Goal: Register for event/course

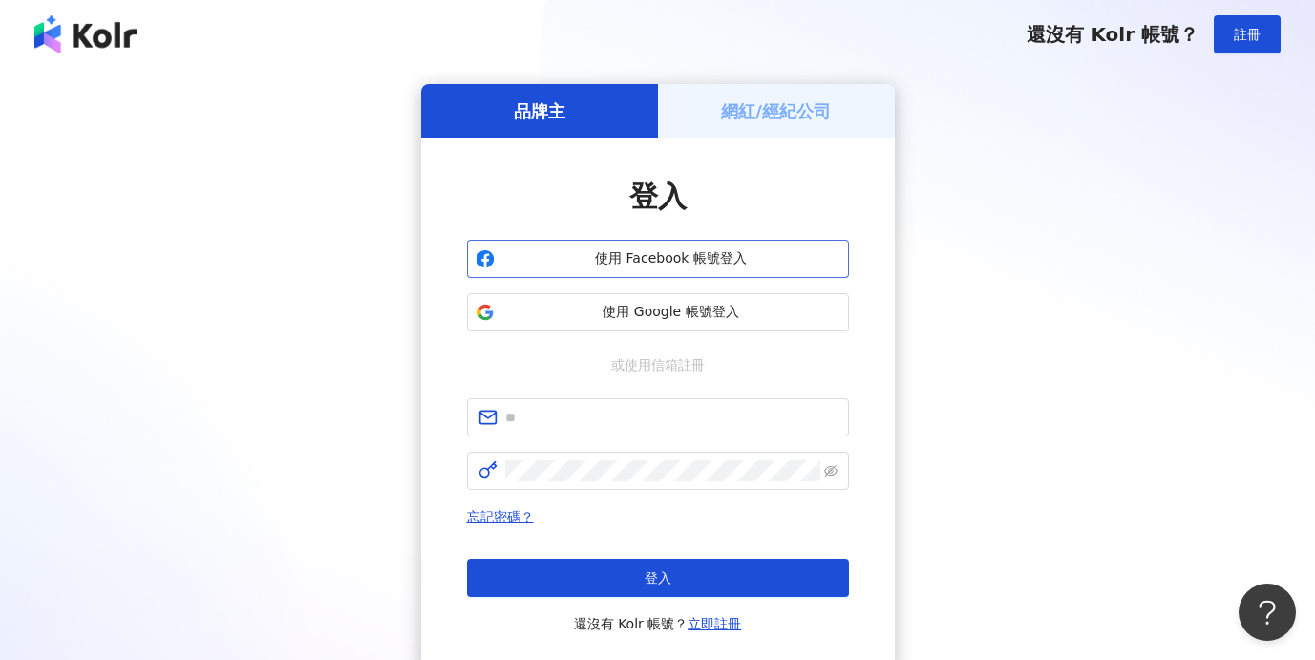
click at [631, 260] on span "使用 Facebook 帳號登入" at bounding box center [672, 258] width 338 height 19
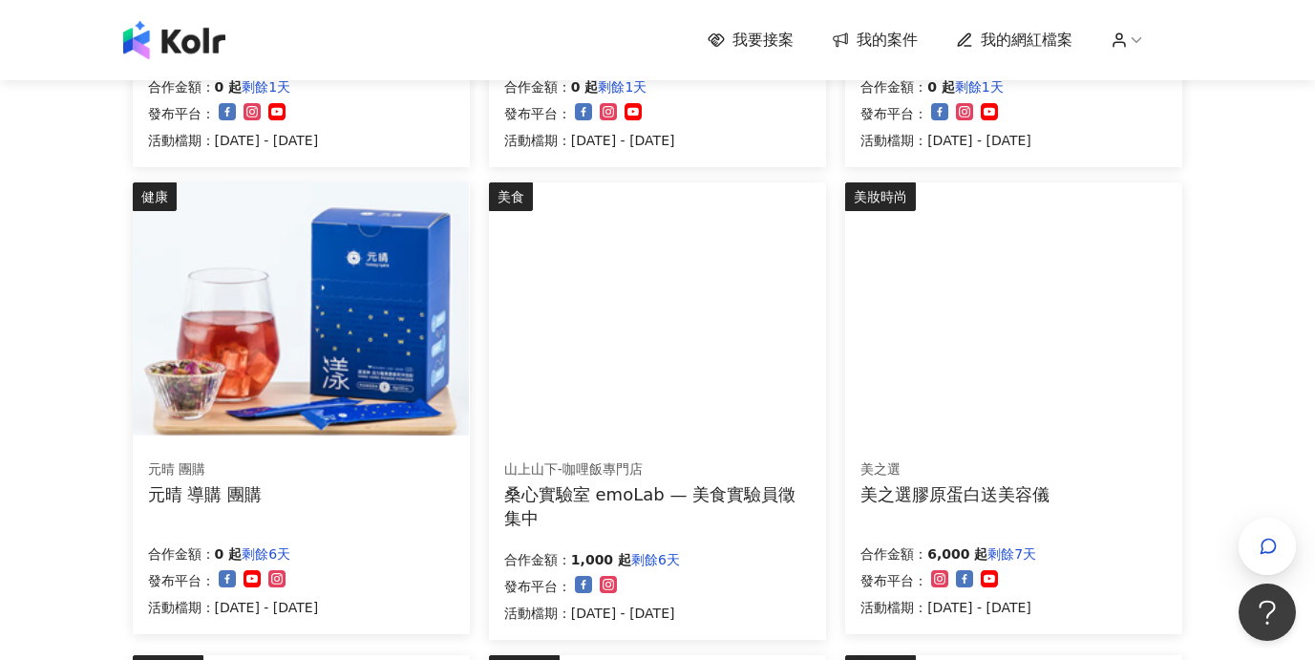
scroll to position [607, 0]
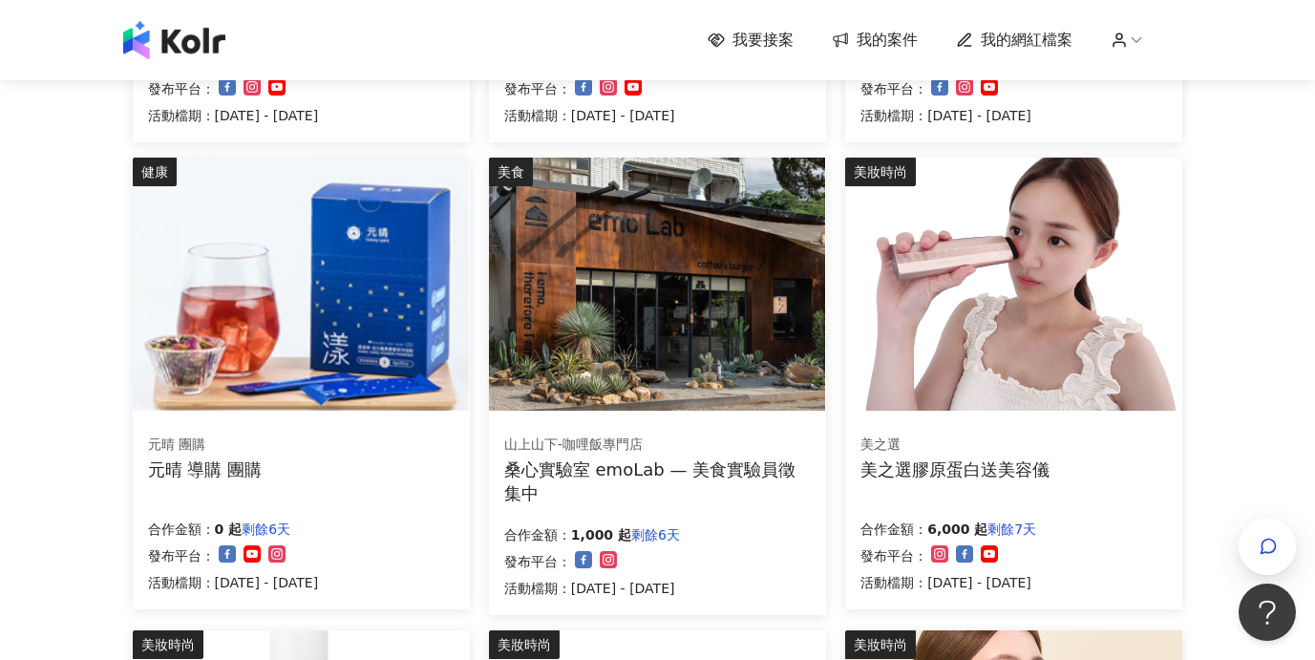
click at [998, 337] on img at bounding box center [1013, 284] width 336 height 253
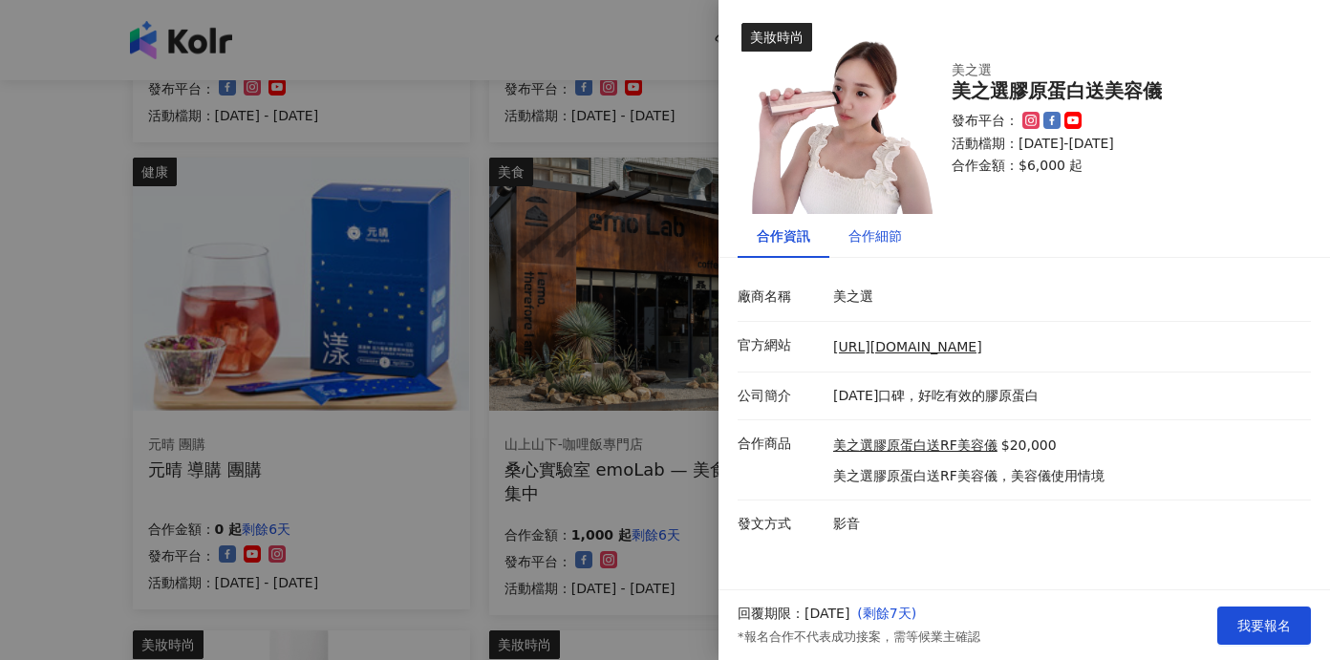
click at [863, 241] on div "合作細節" at bounding box center [874, 235] width 53 height 21
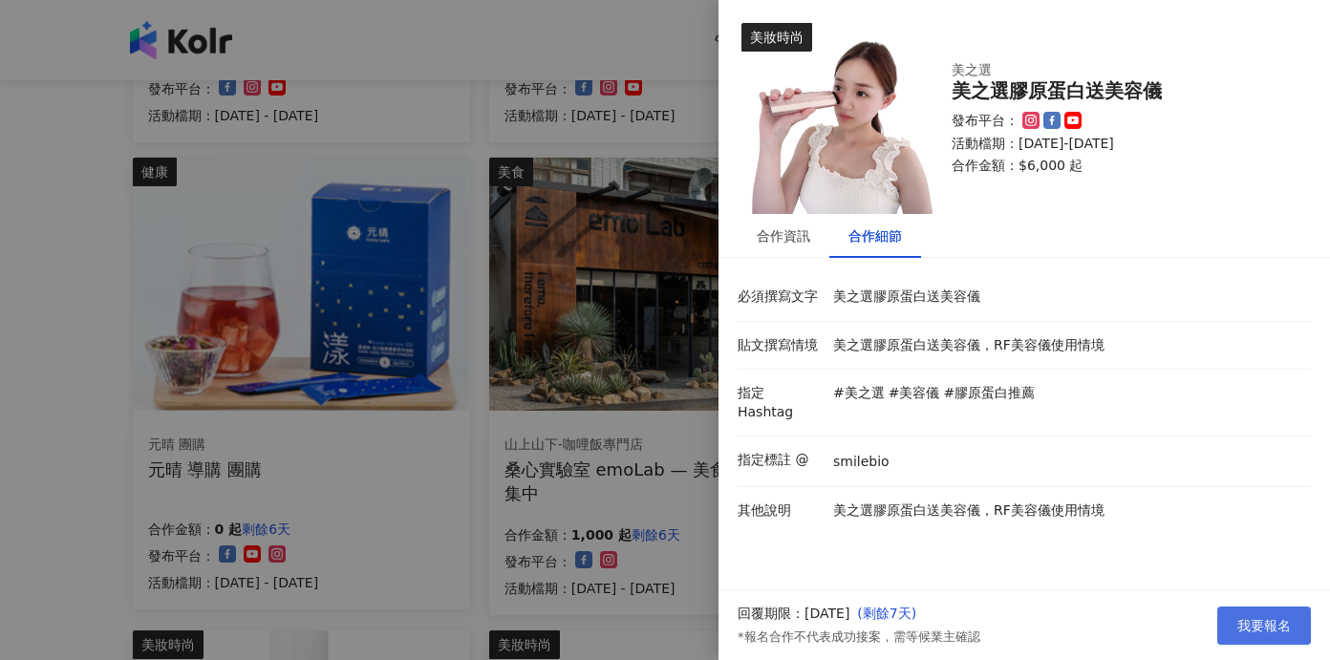
click at [1254, 631] on span "我要報名" at bounding box center [1263, 625] width 53 height 15
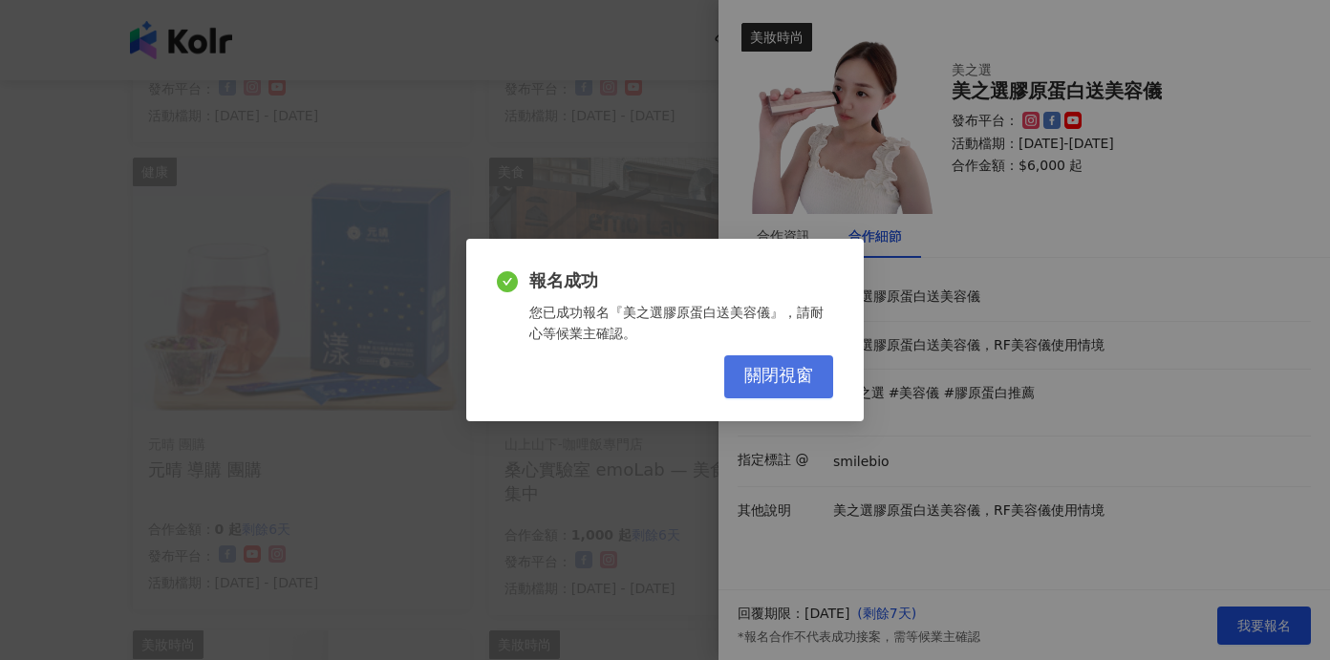
click at [759, 377] on span "關閉視窗" at bounding box center [778, 376] width 69 height 21
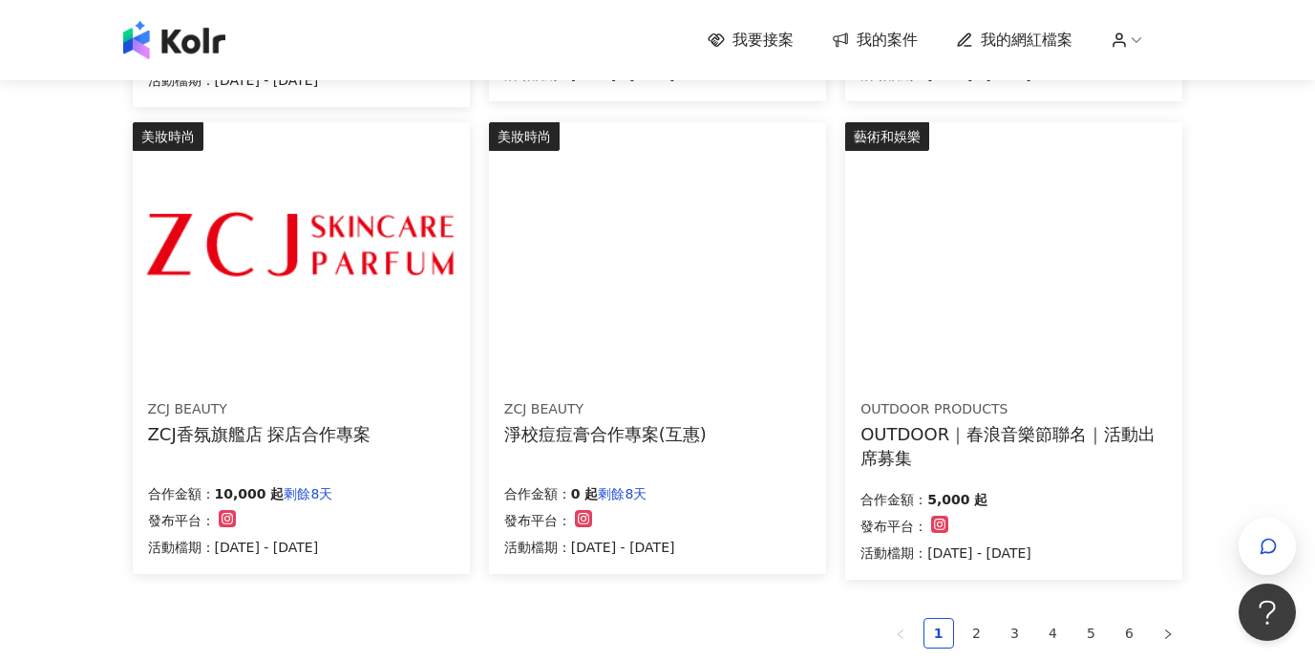
scroll to position [1127, 0]
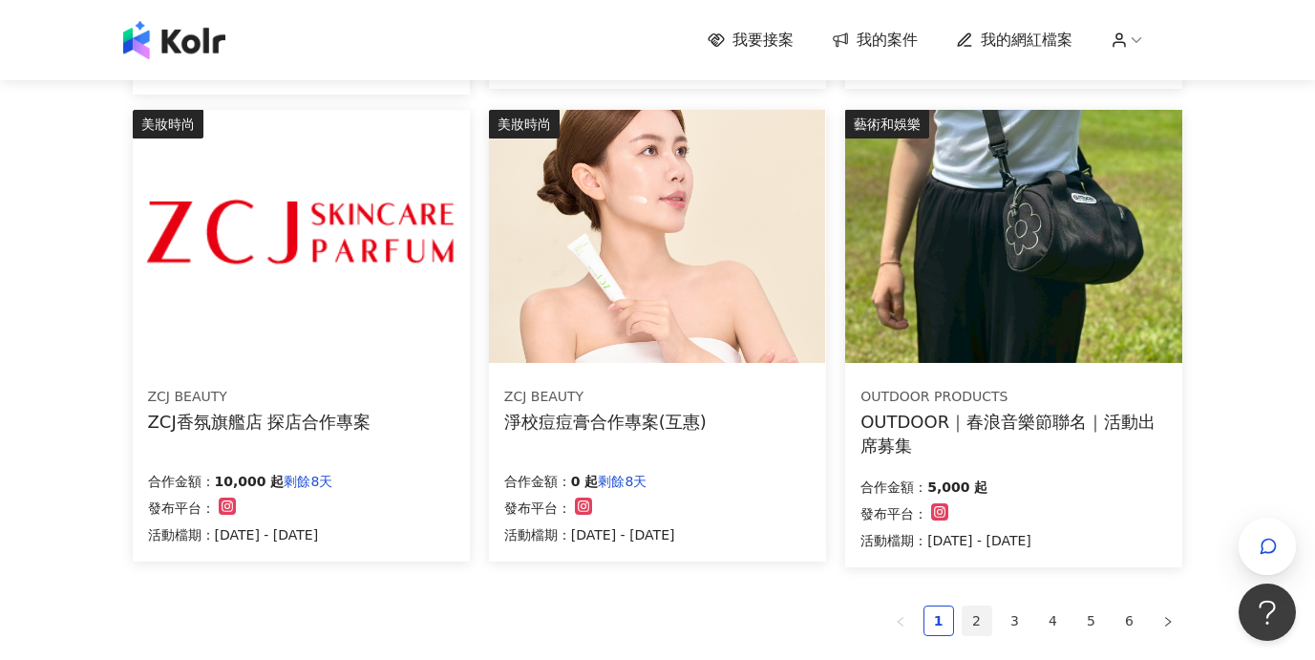
click at [978, 624] on link "2" at bounding box center [977, 621] width 29 height 29
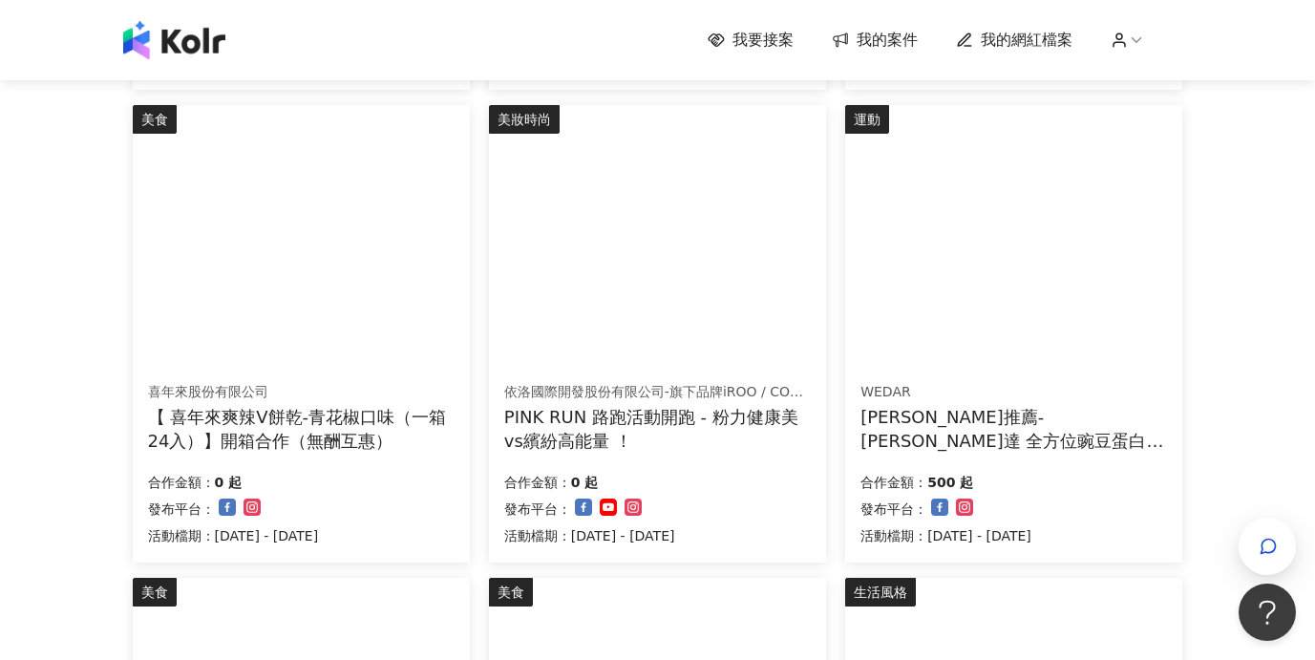
scroll to position [1391, 0]
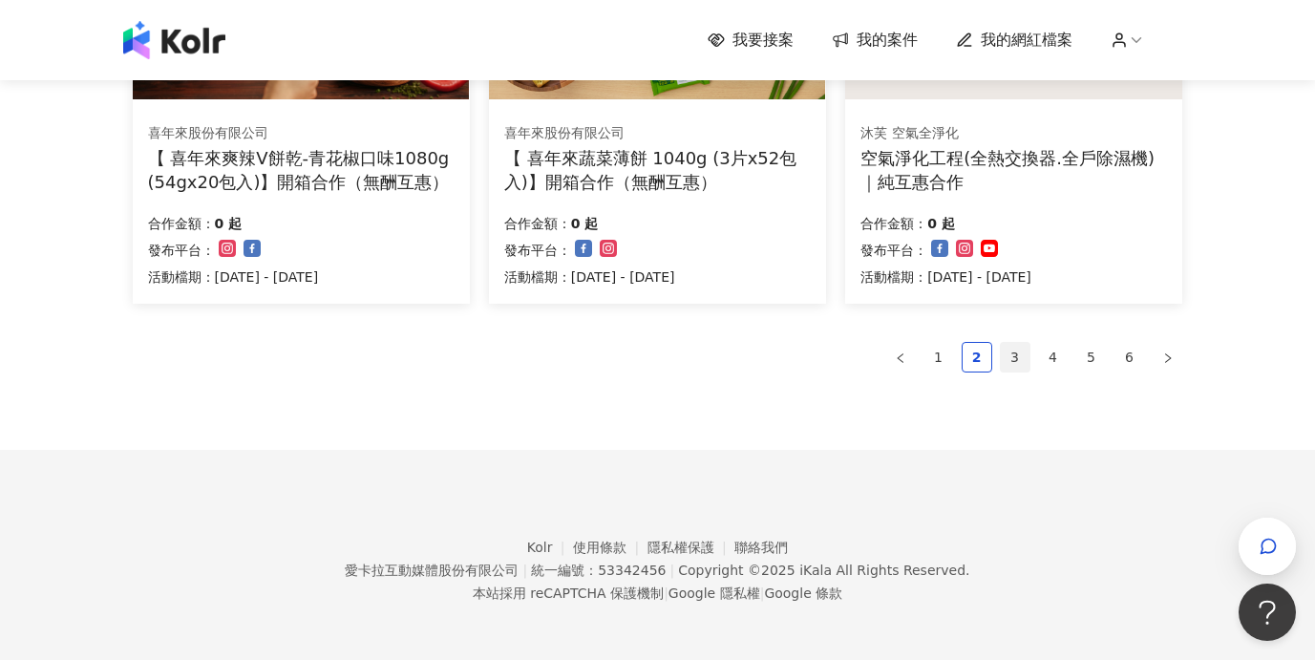
click at [1012, 354] on link "3" at bounding box center [1015, 357] width 29 height 29
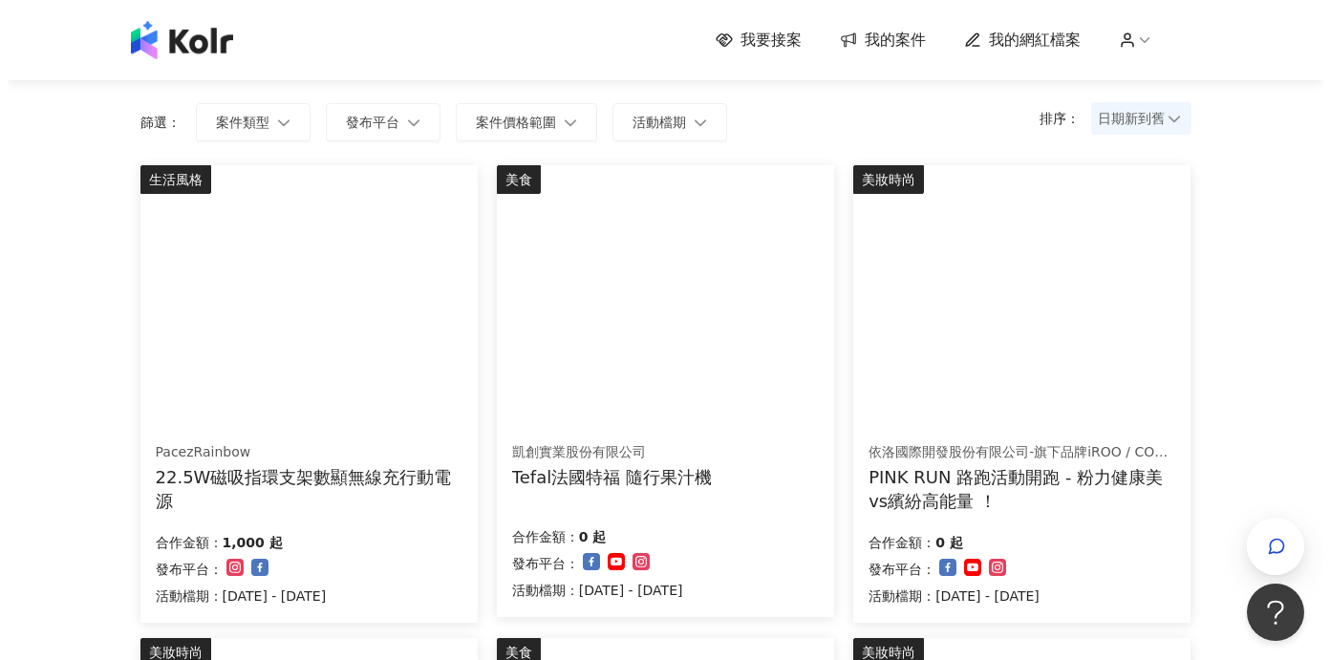
scroll to position [114, 0]
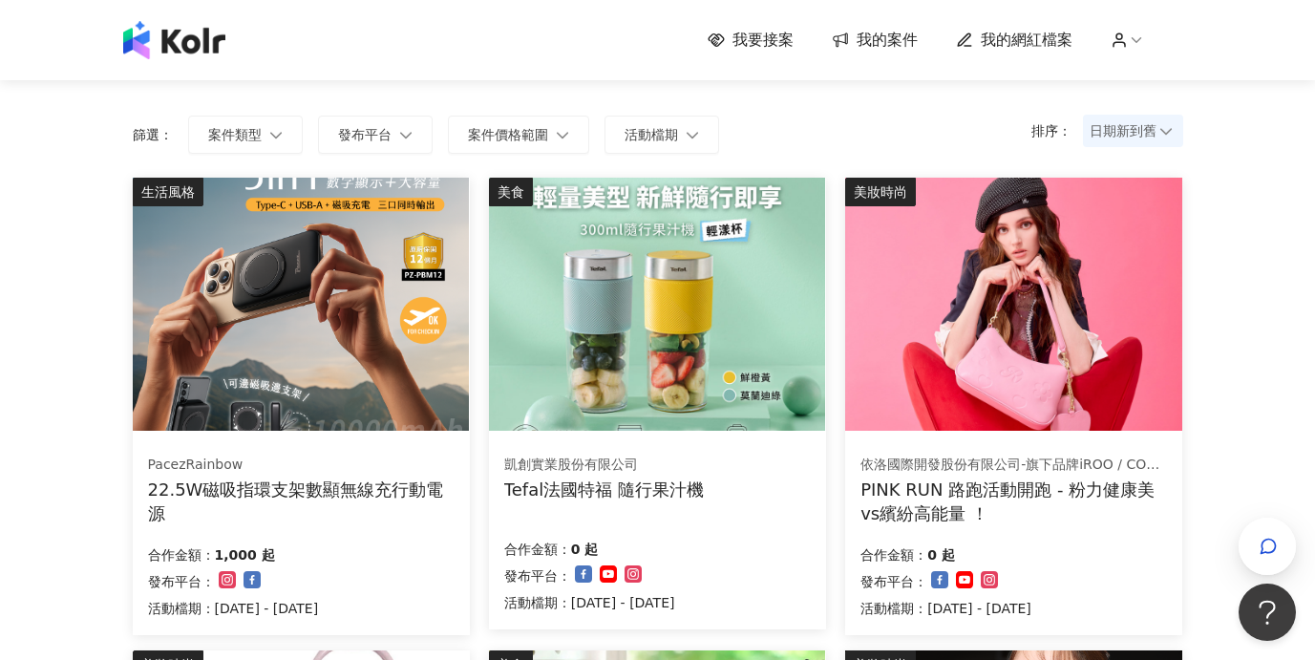
click at [391, 288] on img at bounding box center [301, 304] width 336 height 253
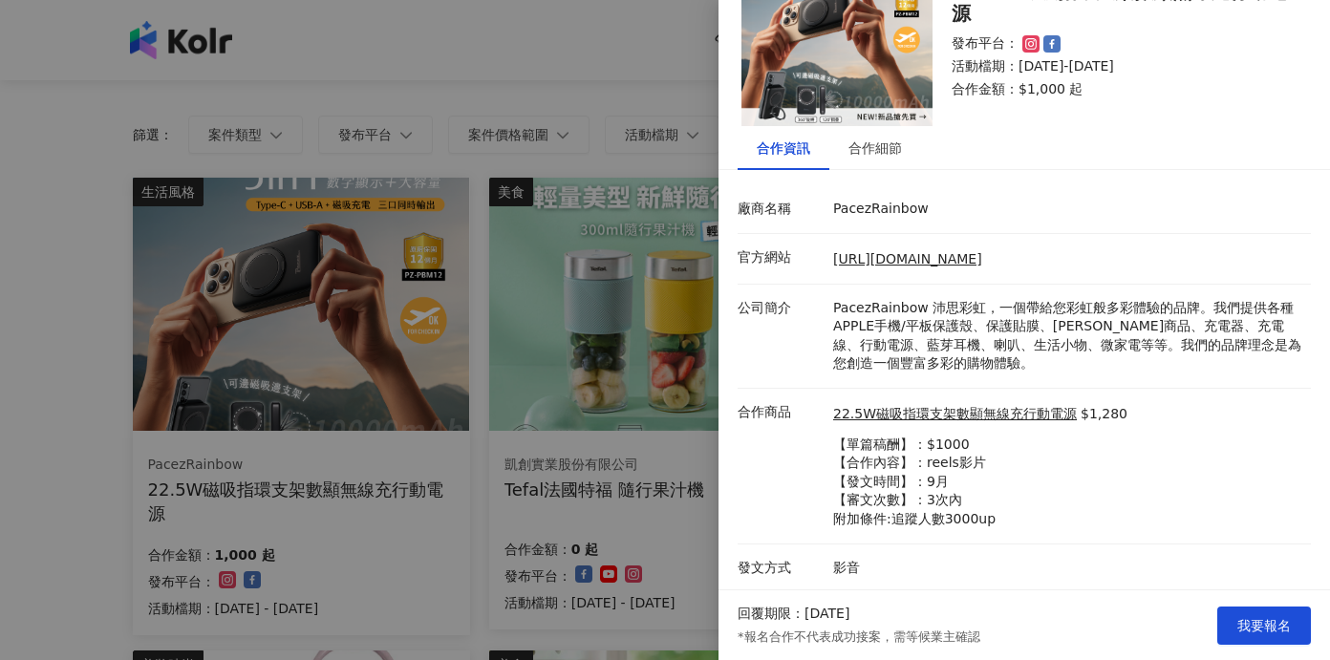
scroll to position [0, 0]
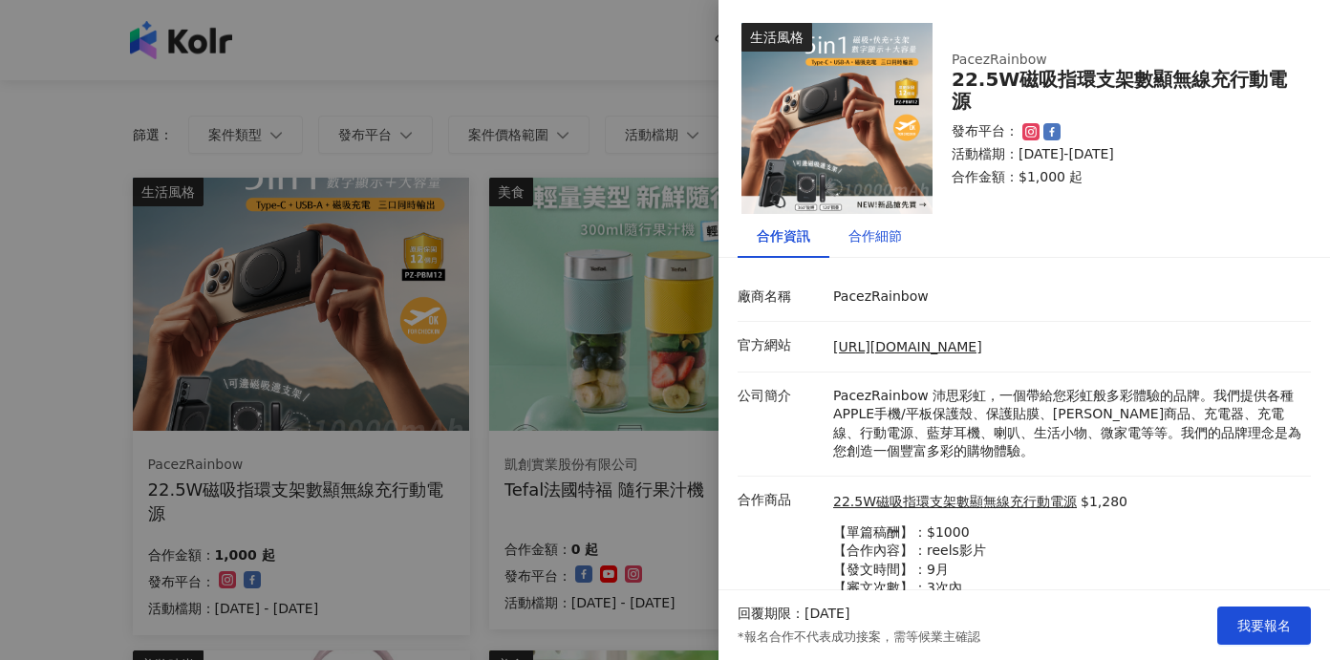
click at [879, 236] on div "合作細節" at bounding box center [874, 235] width 53 height 21
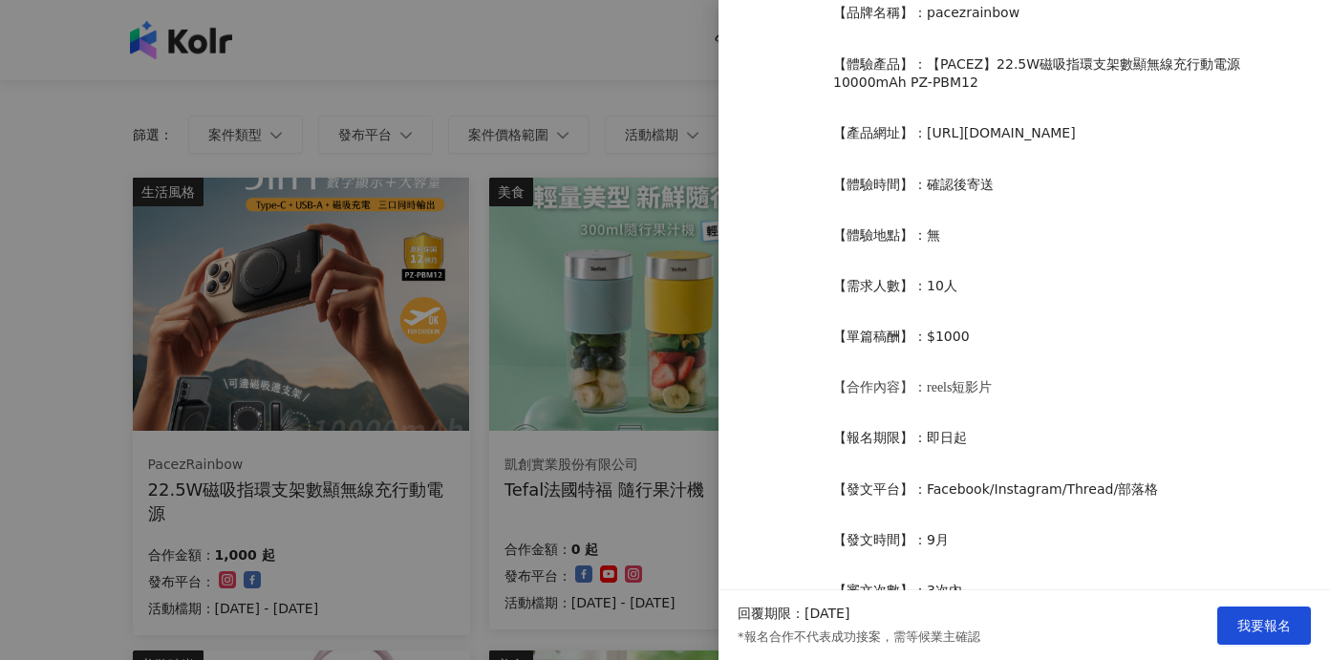
scroll to position [565, 0]
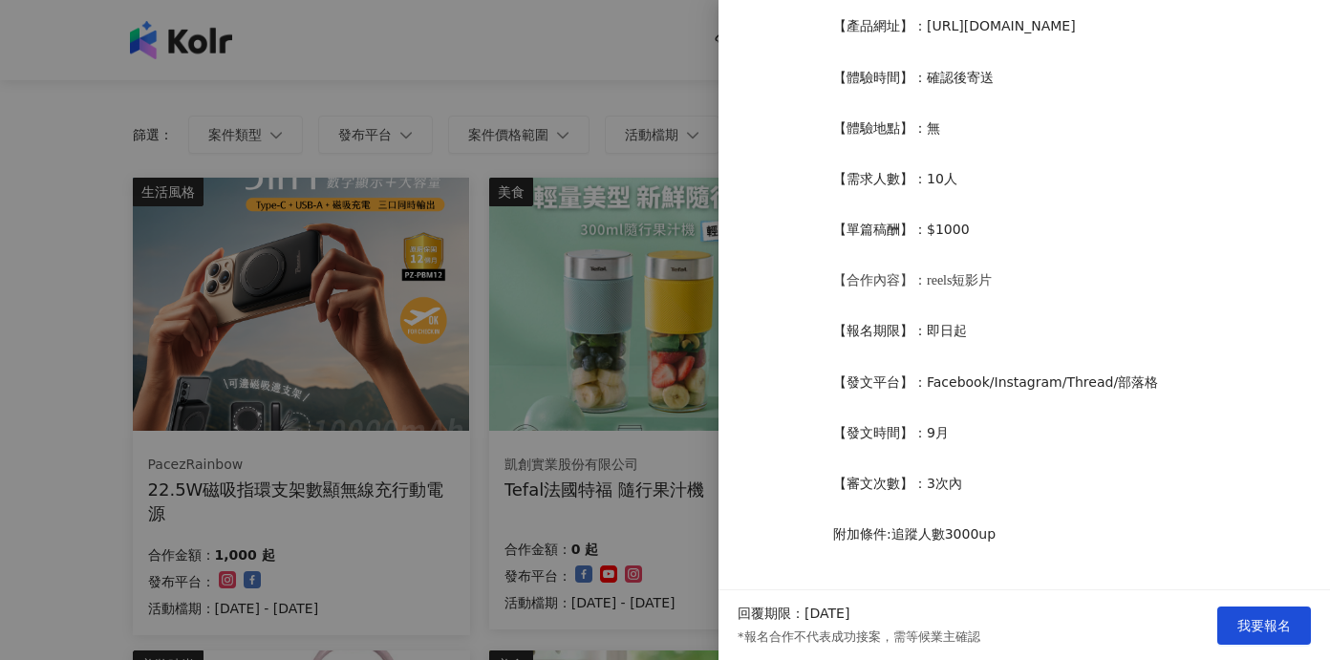
click at [531, 99] on div at bounding box center [665, 330] width 1330 height 660
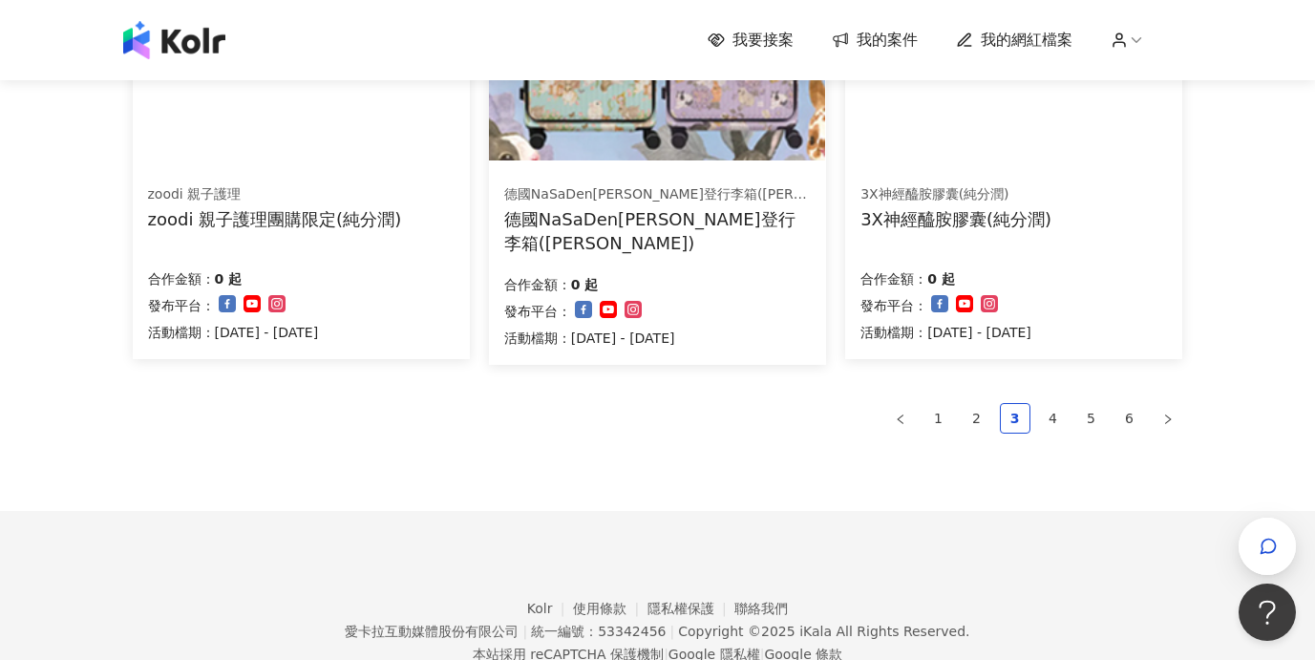
scroll to position [1386, 0]
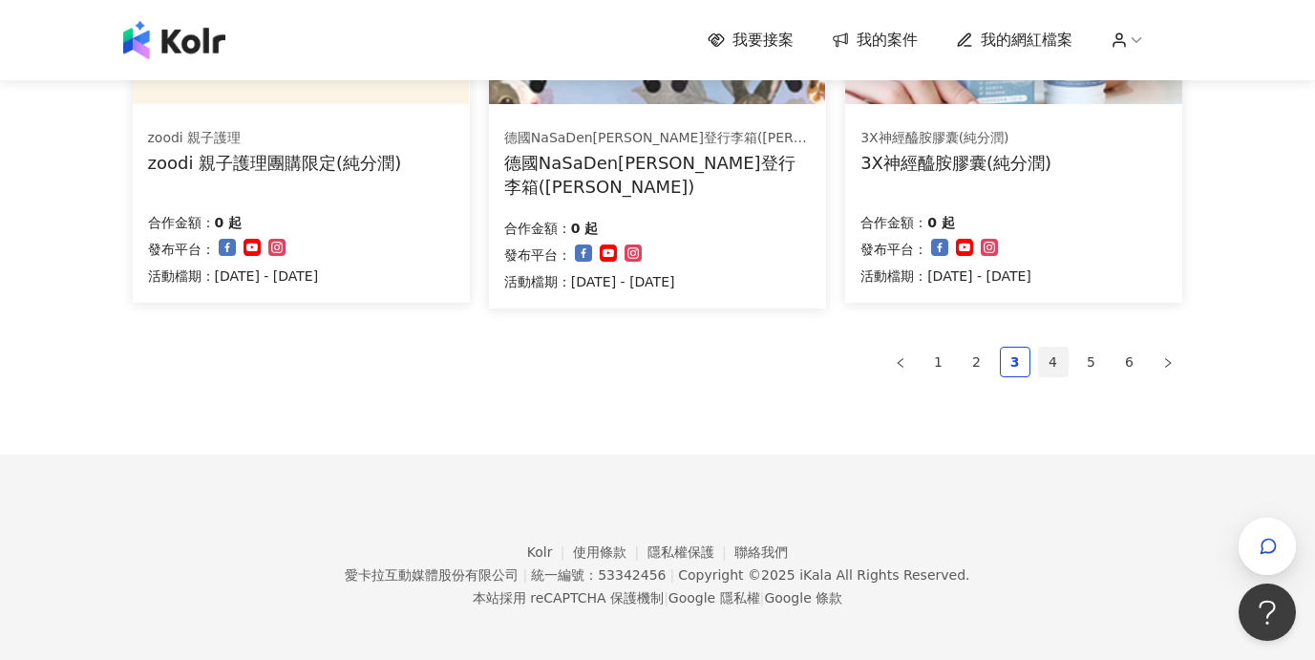
click at [1051, 360] on link "4" at bounding box center [1053, 362] width 29 height 29
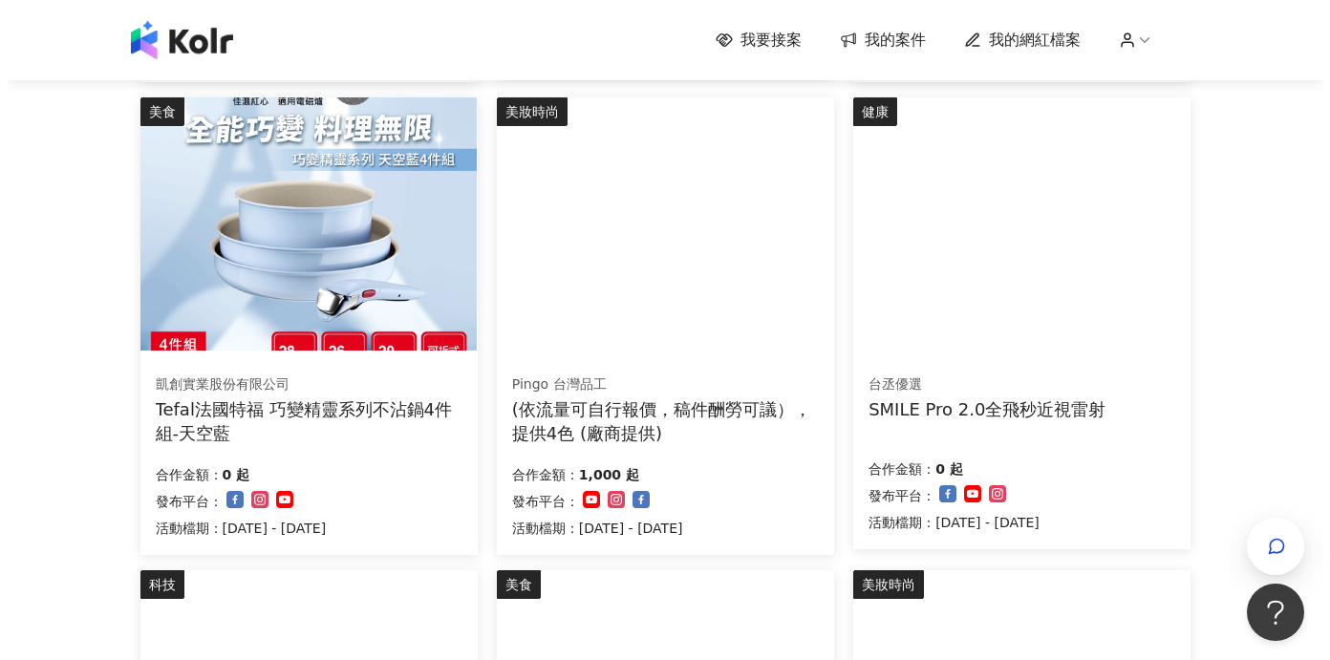
scroll to position [569, 0]
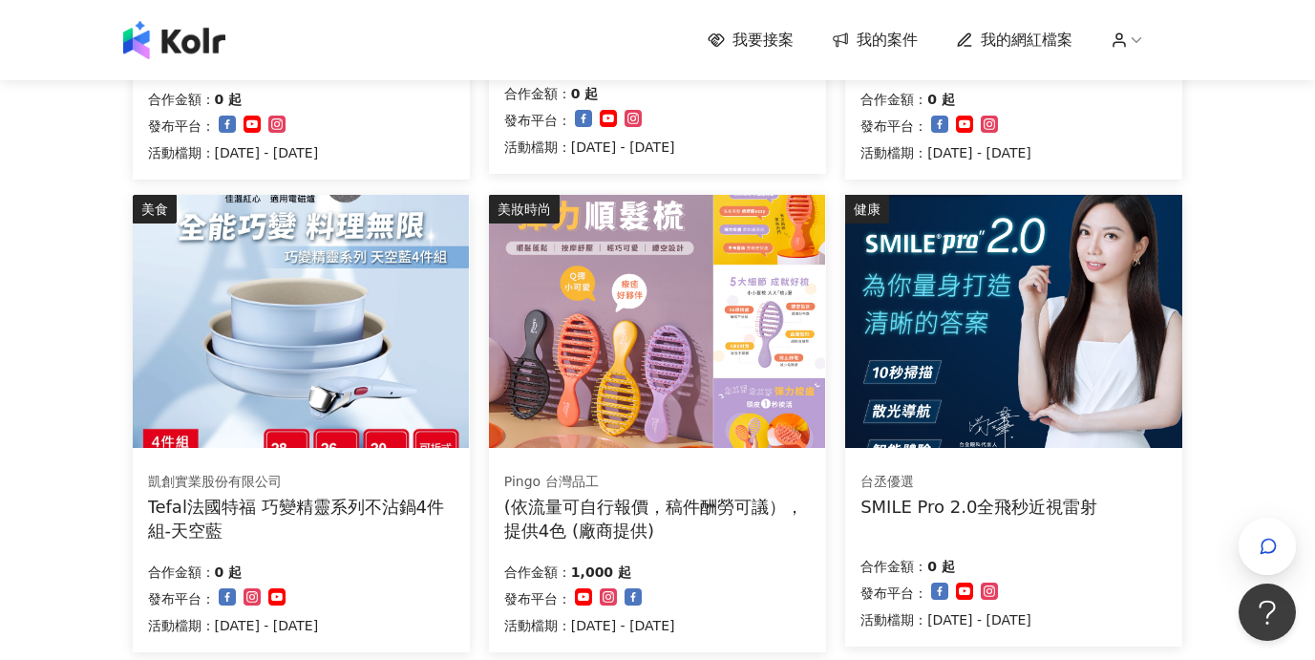
click at [697, 438] on img at bounding box center [657, 321] width 336 height 253
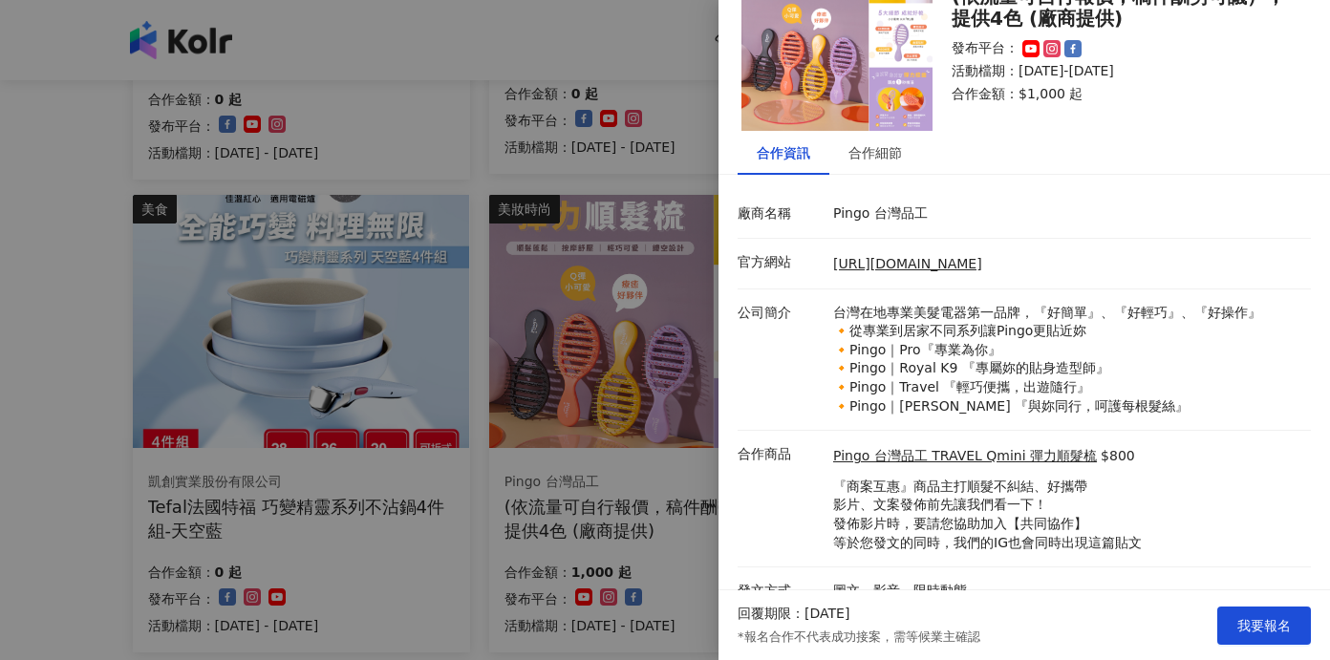
scroll to position [18, 0]
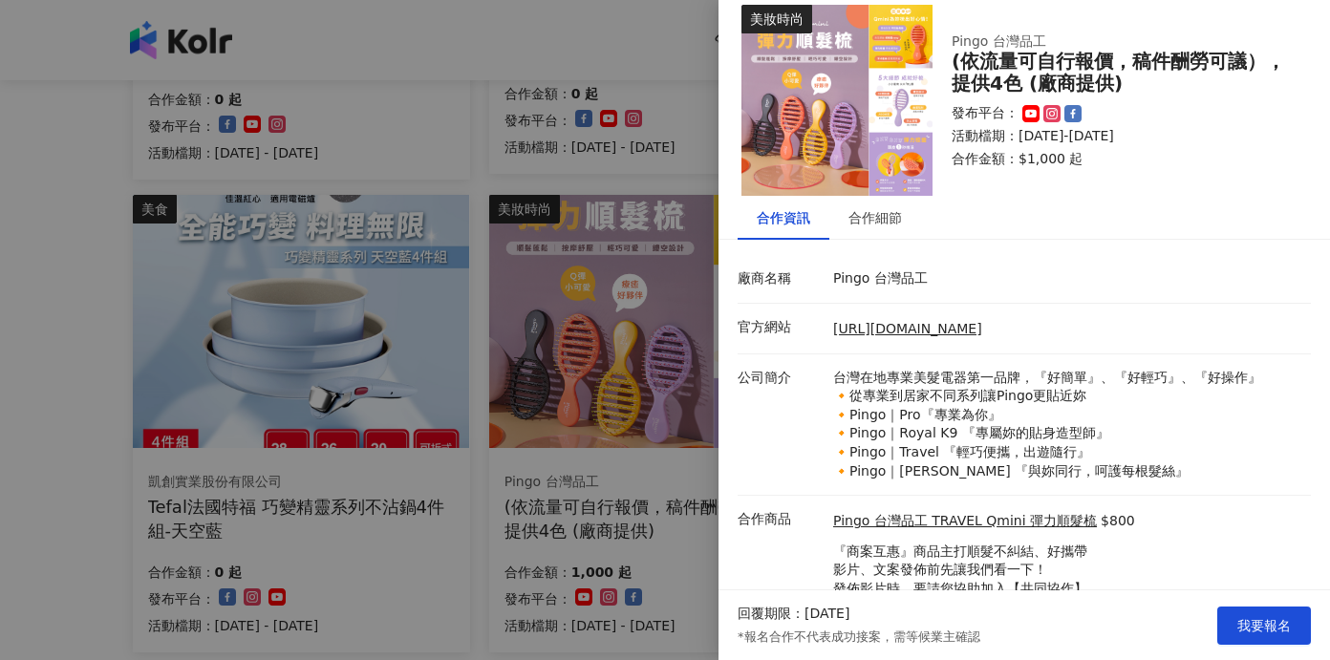
click at [6, 294] on div at bounding box center [665, 330] width 1330 height 660
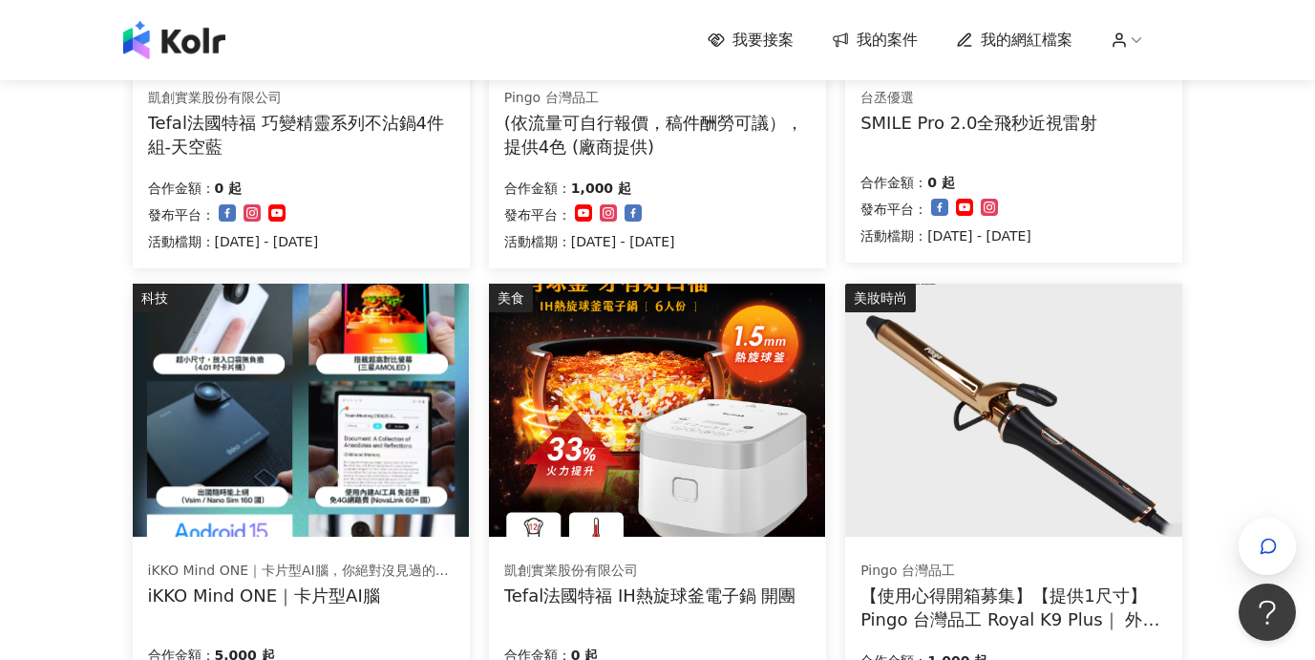
scroll to position [1391, 0]
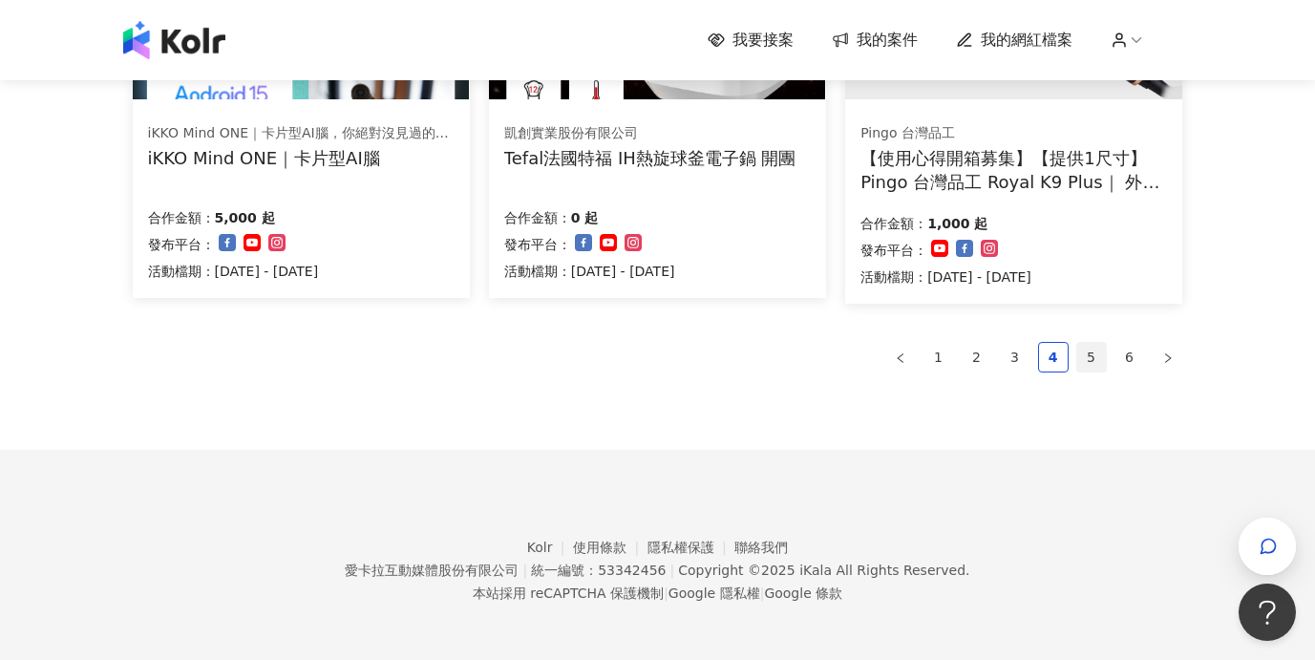
click at [1093, 355] on link "5" at bounding box center [1092, 357] width 29 height 29
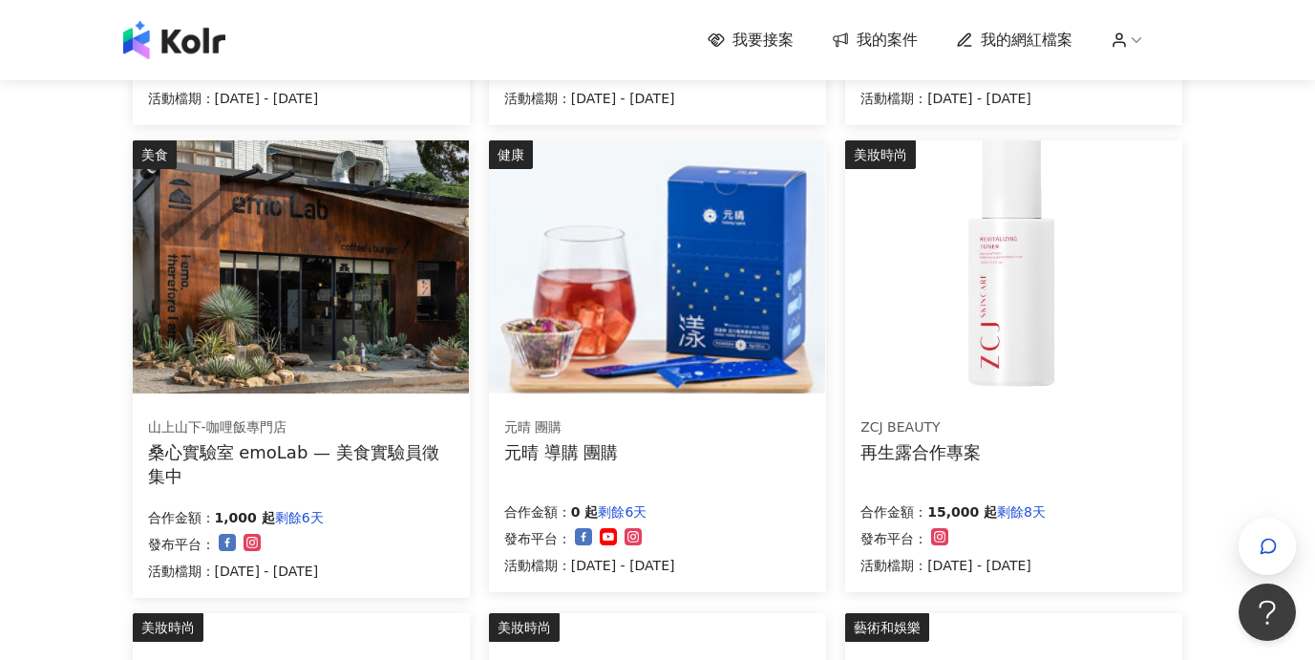
scroll to position [1207, 0]
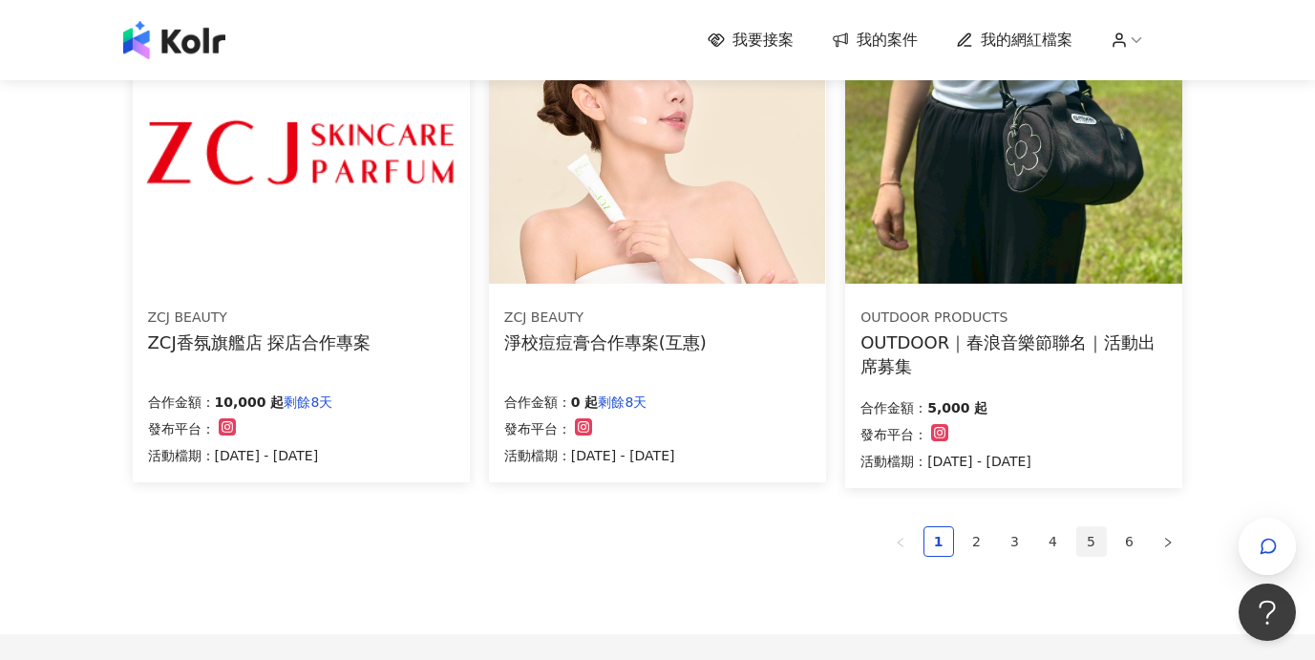
click at [1098, 546] on link "5" at bounding box center [1092, 541] width 29 height 29
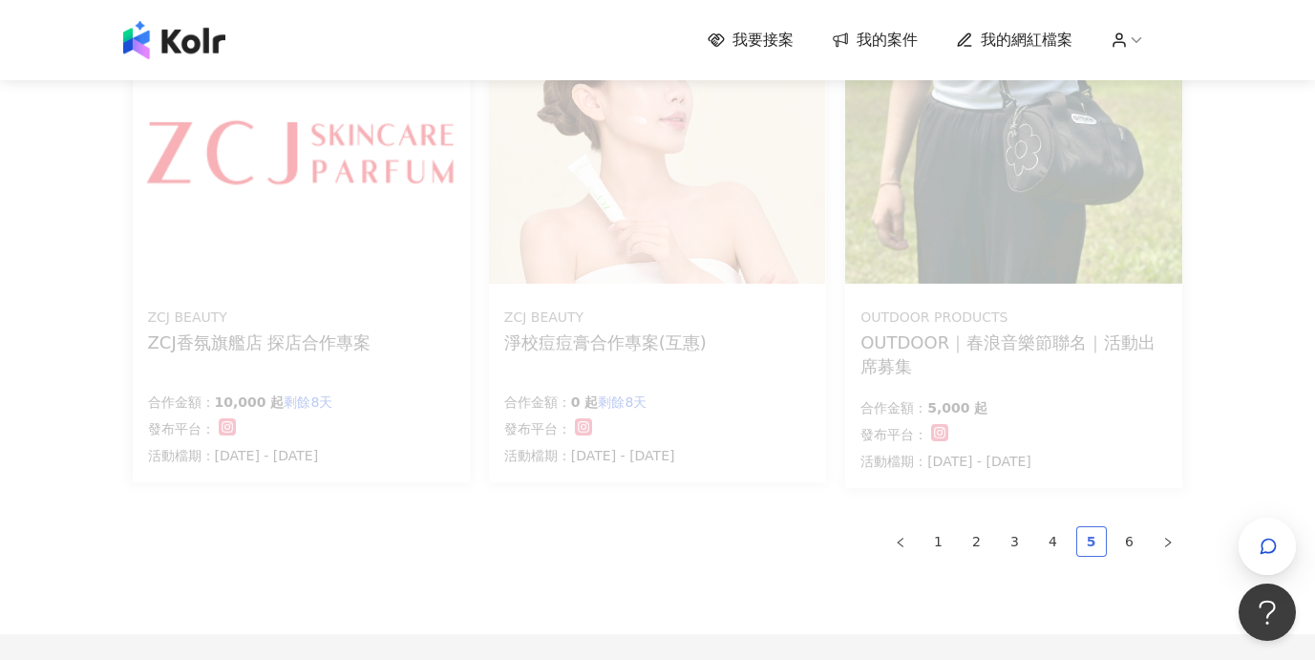
click at [1094, 544] on link "5" at bounding box center [1092, 541] width 29 height 29
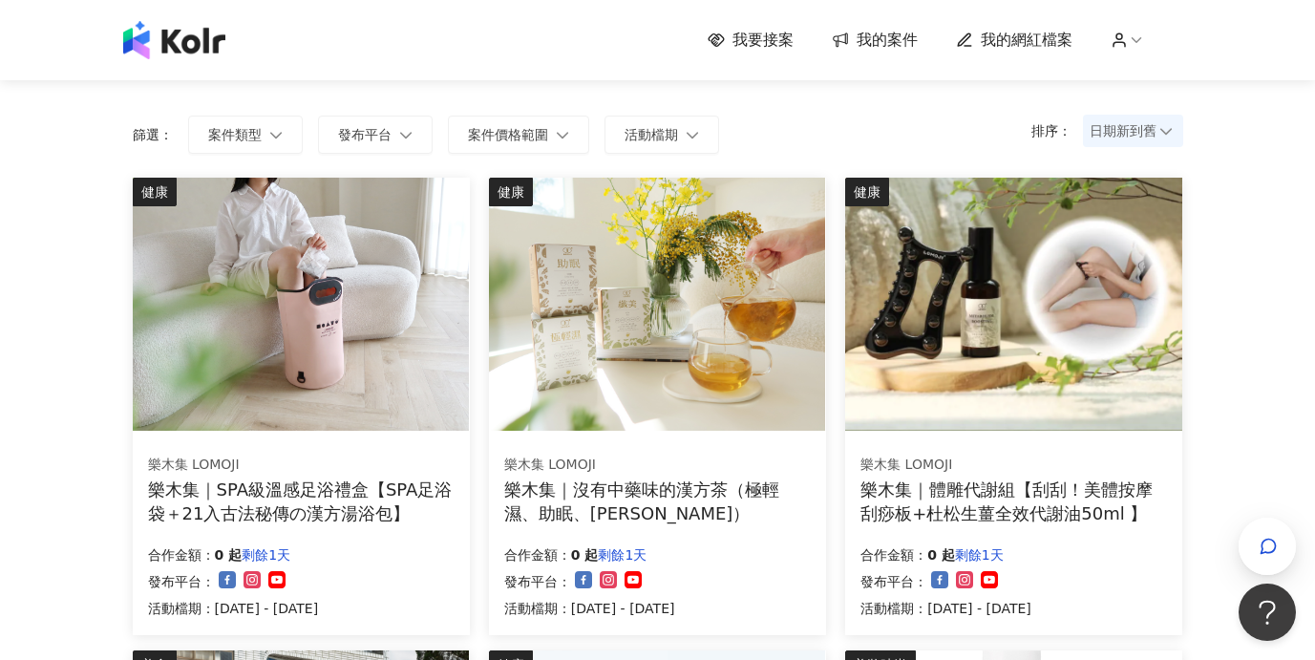
scroll to position [1391, 0]
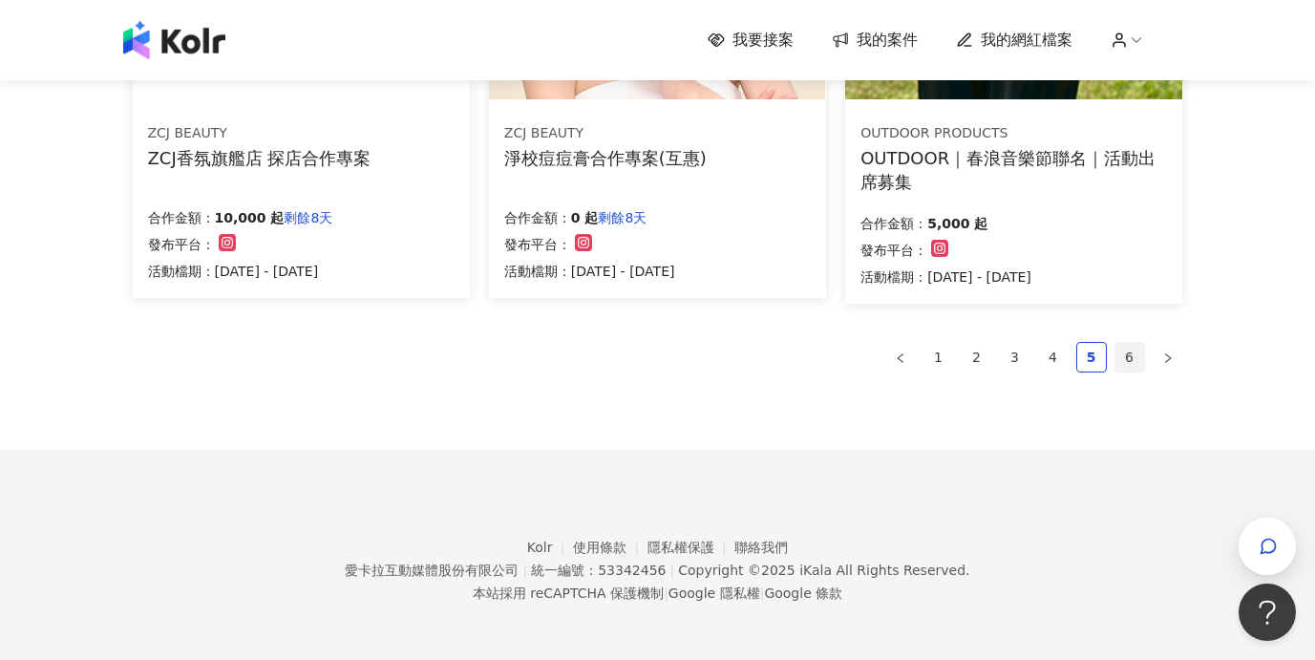
click at [1122, 357] on link "6" at bounding box center [1130, 357] width 29 height 29
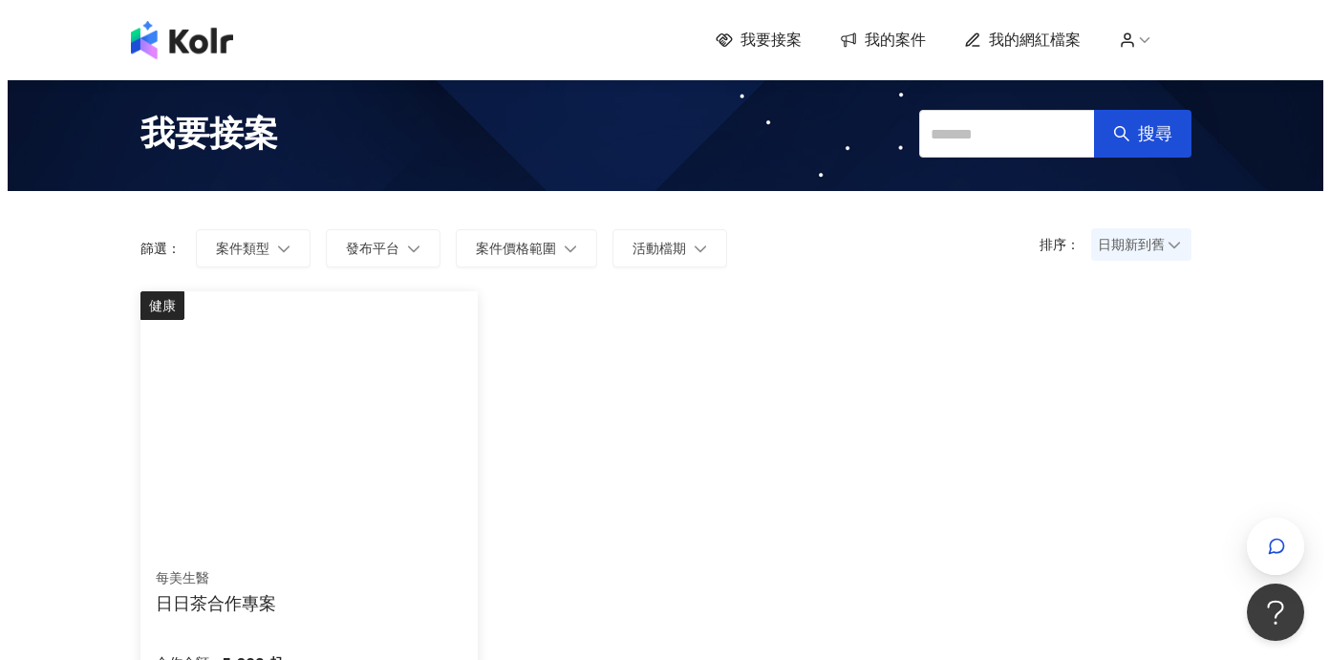
scroll to position [133, 0]
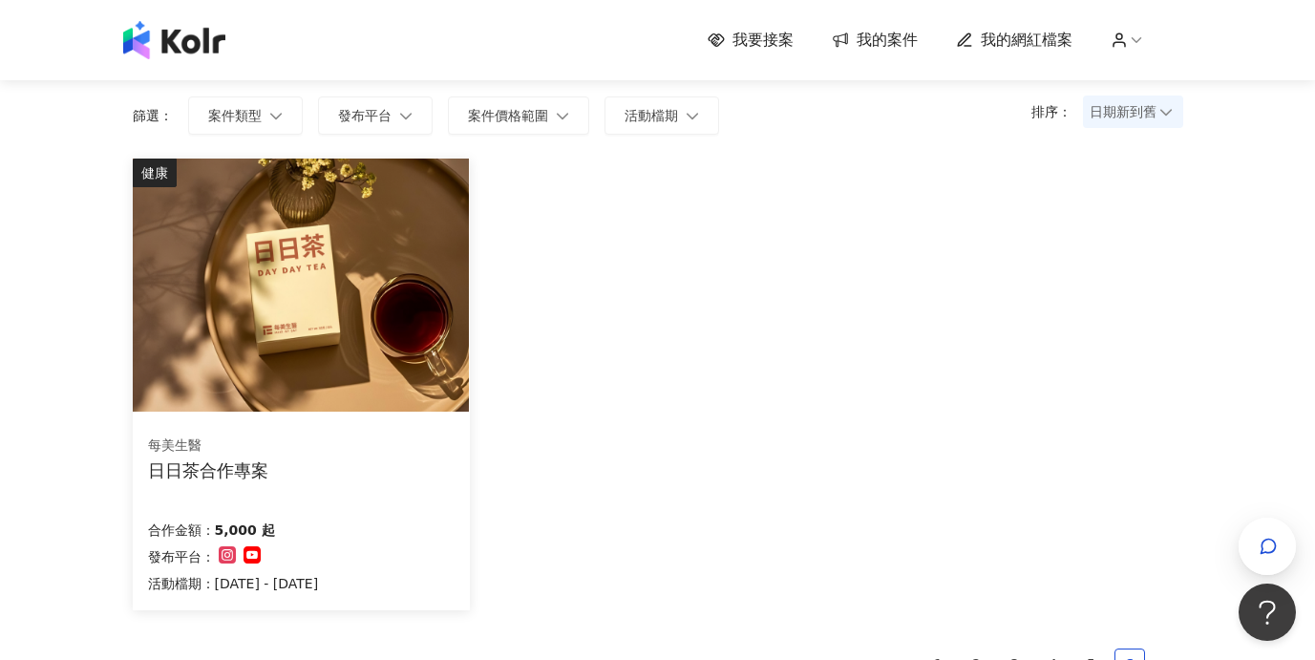
click at [351, 281] on img at bounding box center [301, 285] width 336 height 253
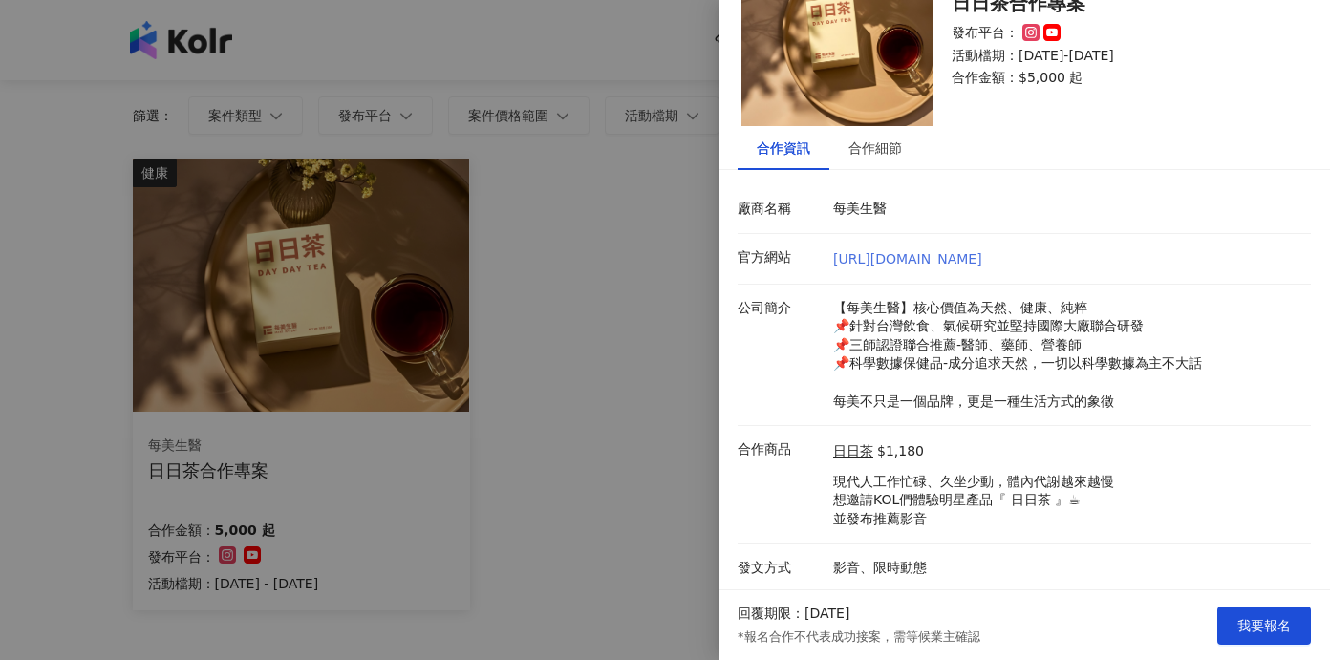
scroll to position [76, 0]
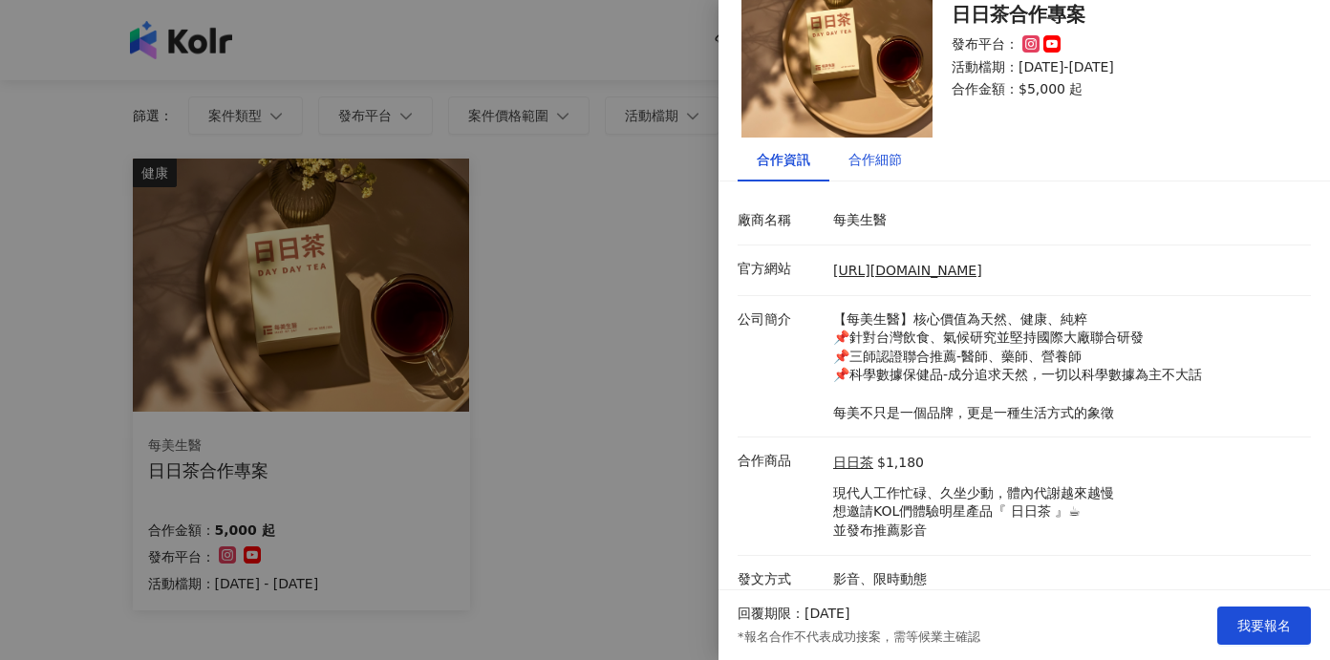
click at [868, 162] on div "合作細節" at bounding box center [874, 159] width 53 height 21
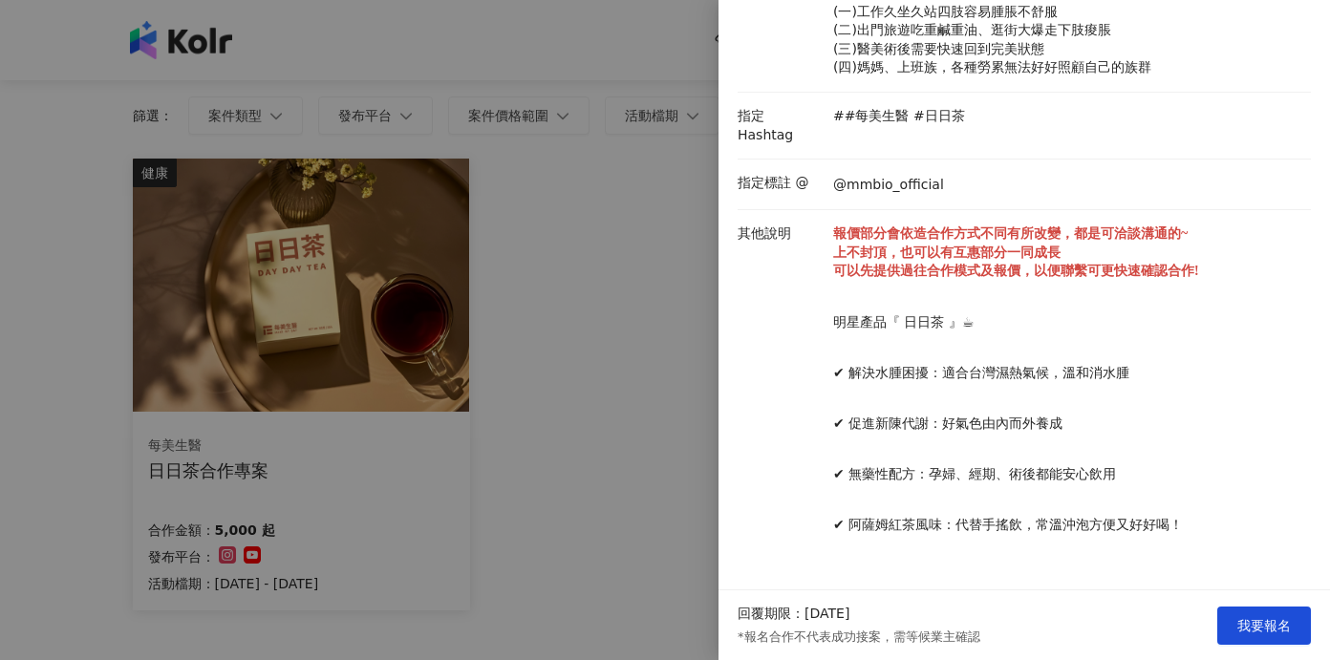
scroll to position [433, 0]
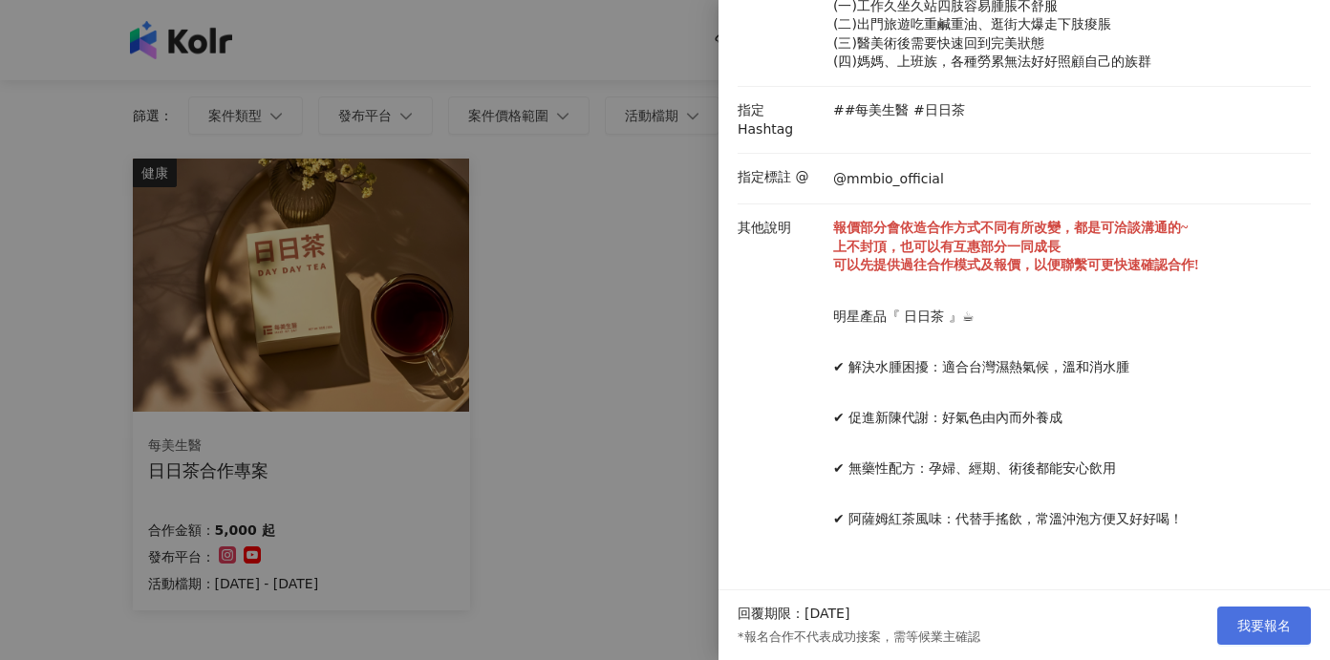
click at [1249, 618] on span "我要報名" at bounding box center [1263, 625] width 53 height 15
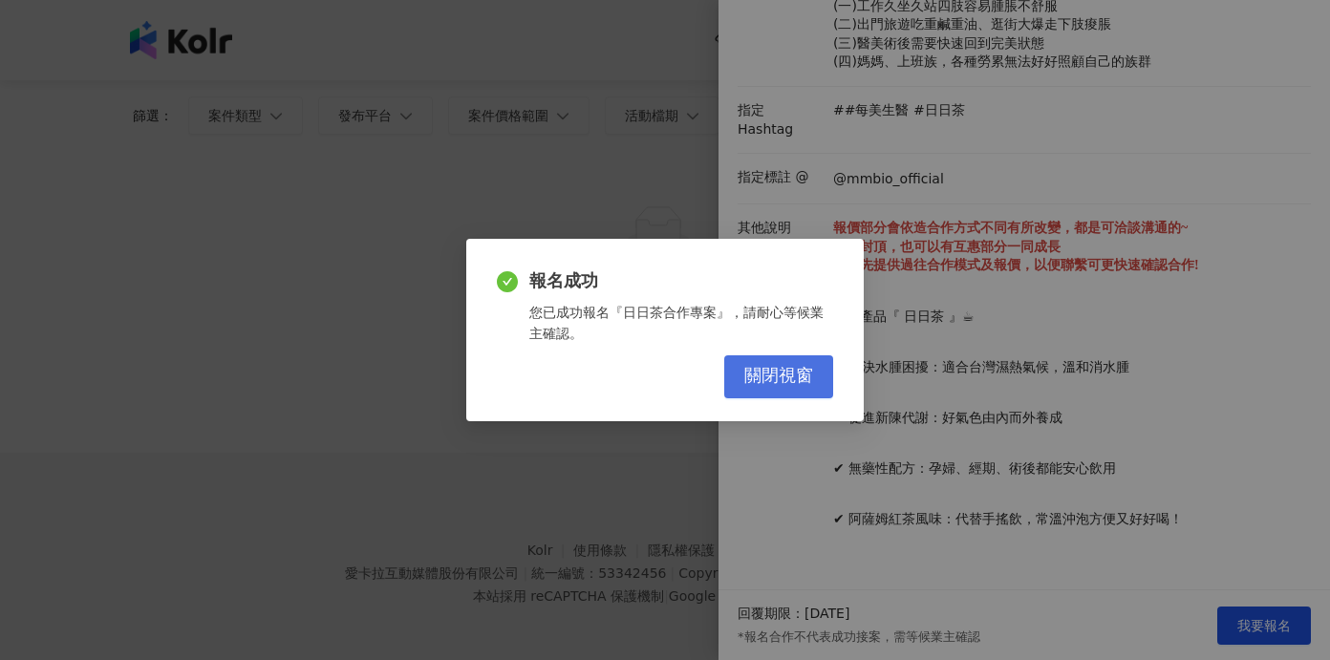
click at [760, 356] on button "關閉視窗" at bounding box center [778, 376] width 109 height 43
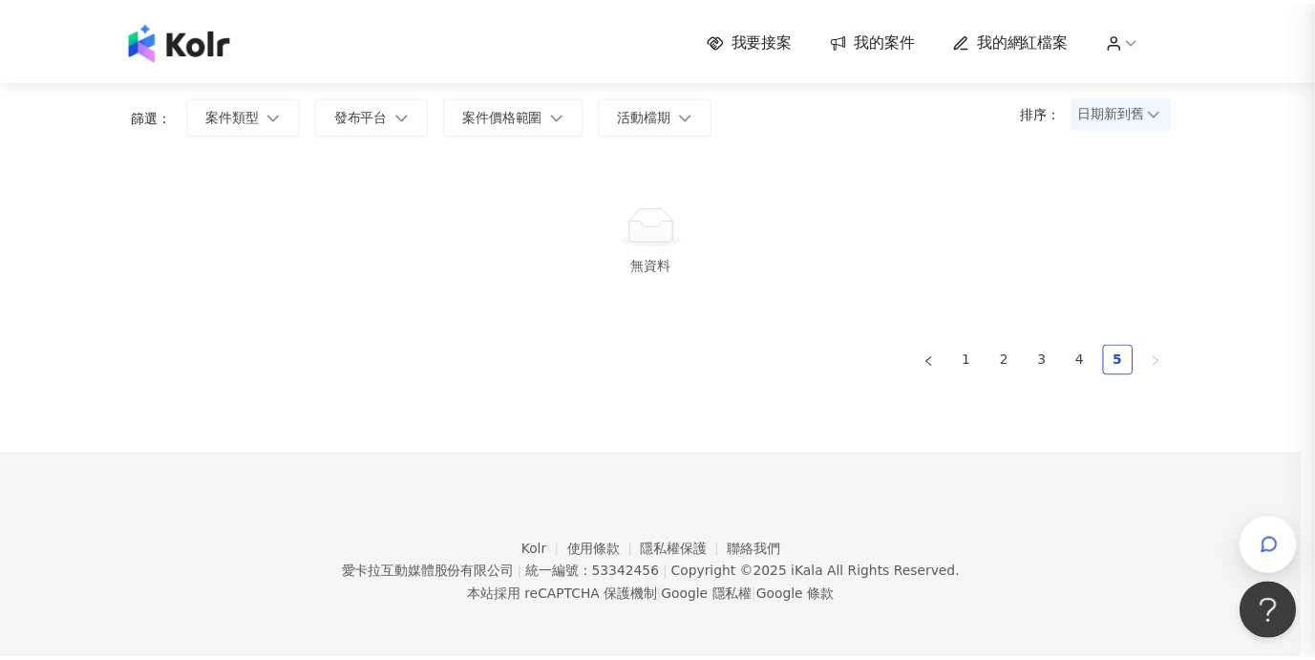
scroll to position [0, 0]
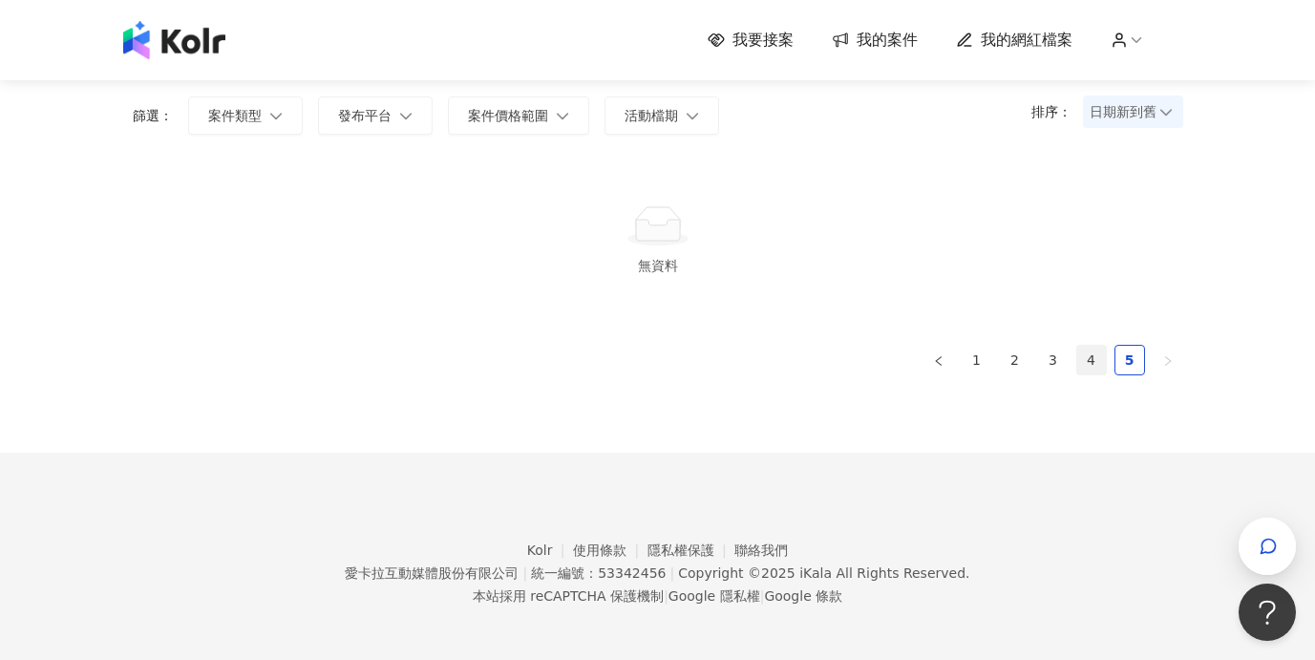
click at [1099, 368] on link "4" at bounding box center [1092, 360] width 29 height 29
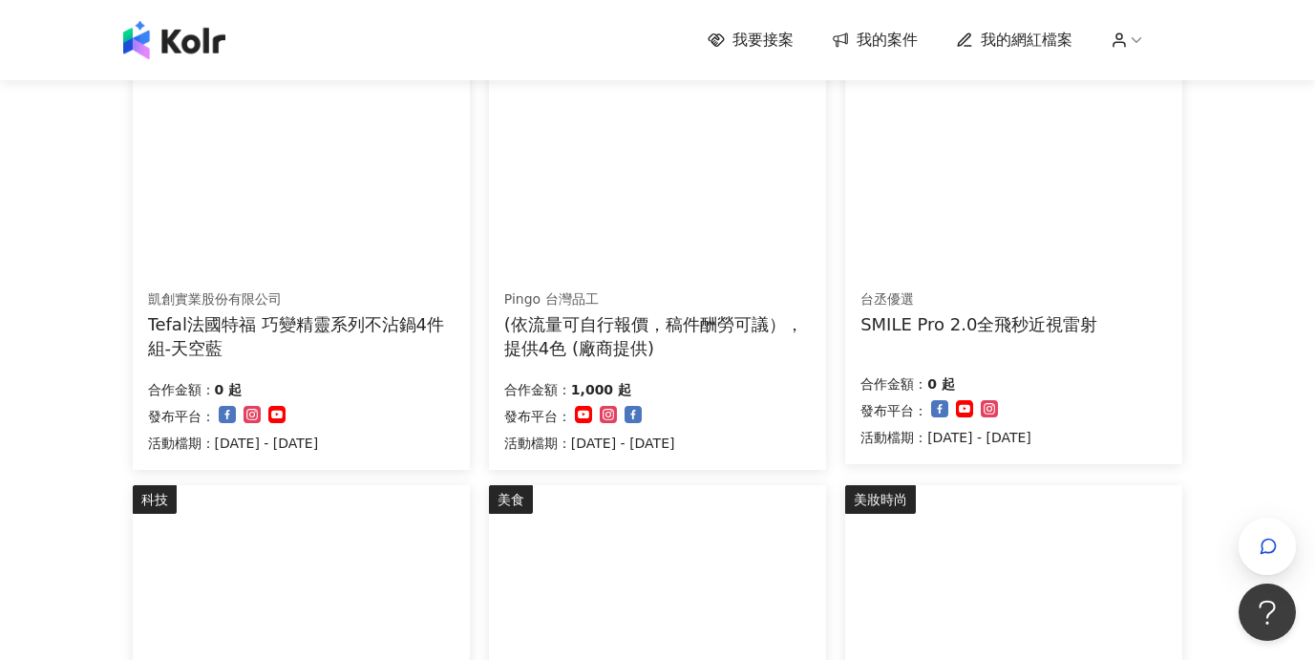
scroll to position [1331, 0]
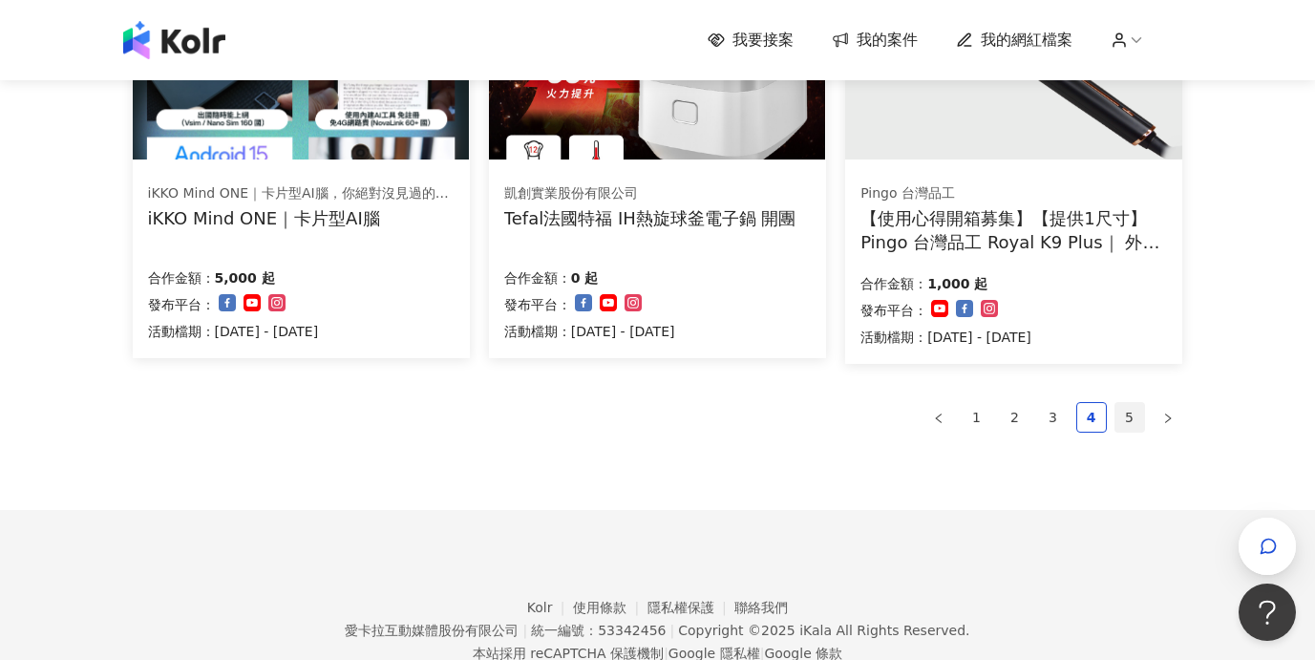
click at [1123, 417] on link "5" at bounding box center [1130, 417] width 29 height 29
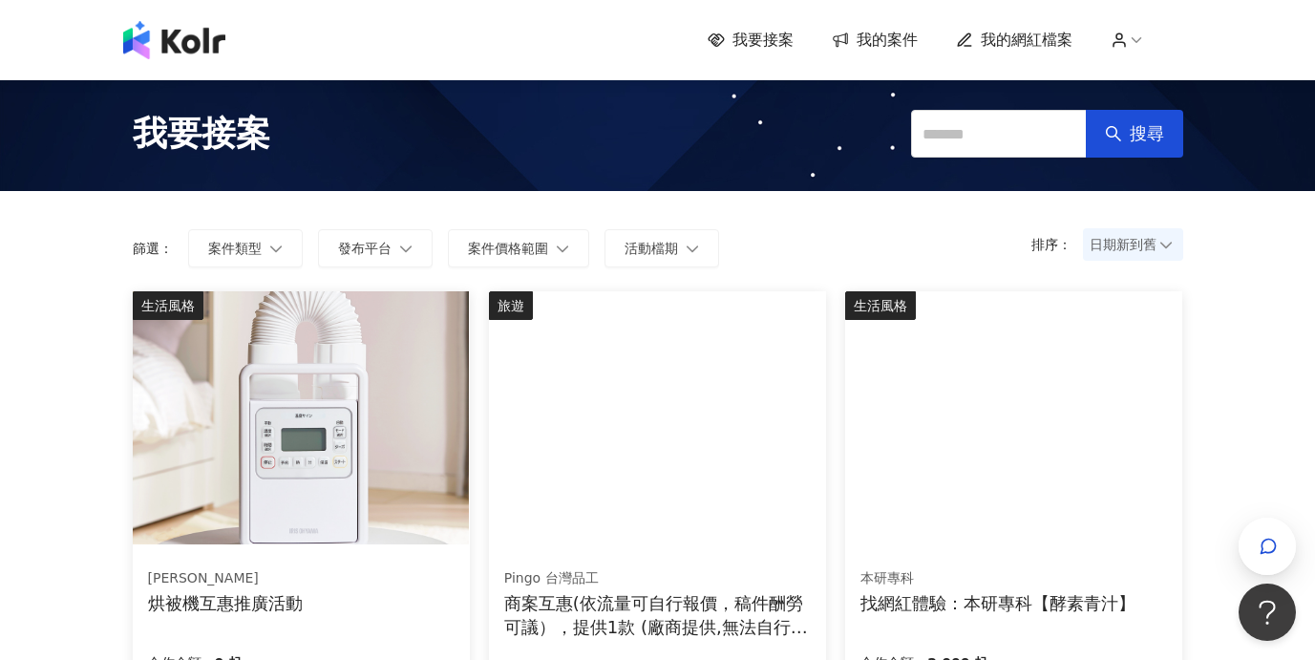
scroll to position [141, 0]
